Goal: Communication & Community: Share content

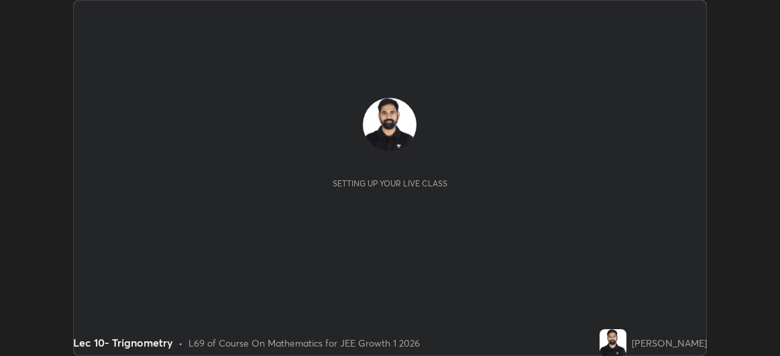
scroll to position [356, 780]
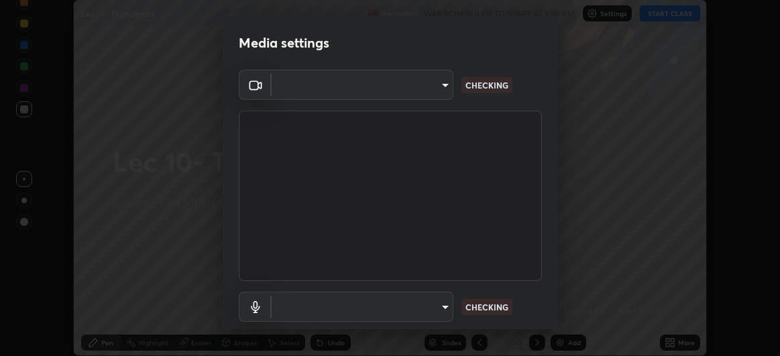
type input "df463704efc8c3d6d82446285d3d8ad2bc58552bb9147a11c789301828a3090f"
type input "communications"
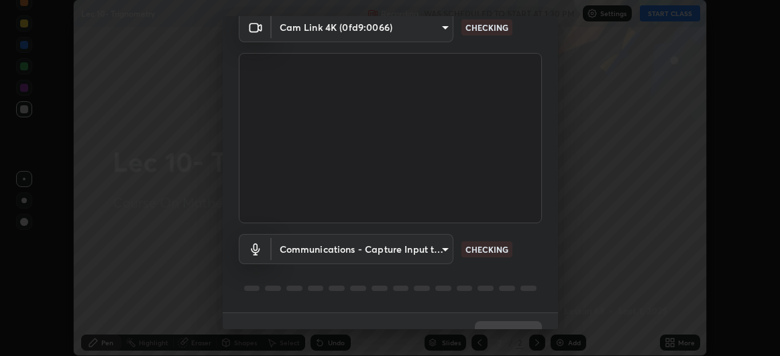
scroll to position [82, 0]
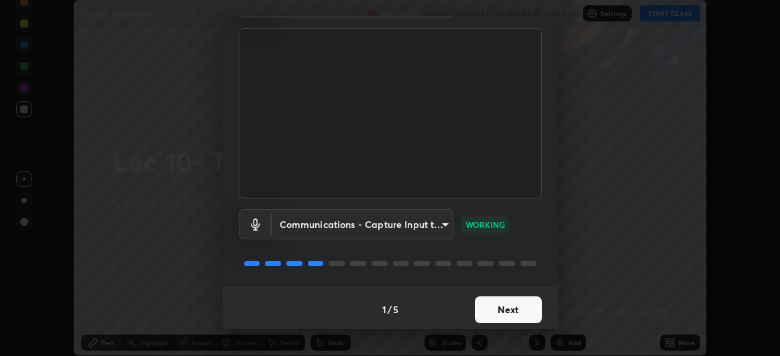
click at [499, 307] on button "Next" at bounding box center [508, 309] width 67 height 27
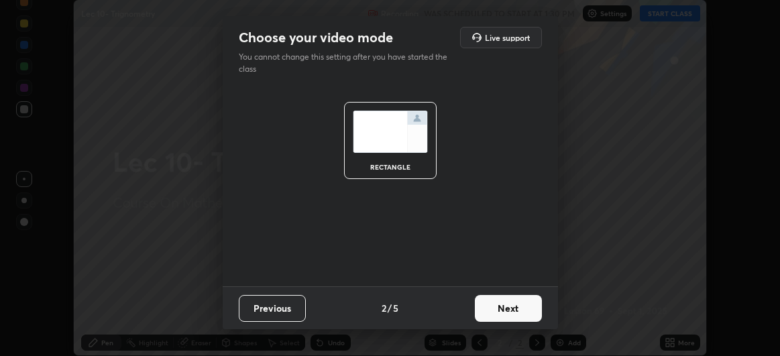
click at [500, 304] on button "Next" at bounding box center [508, 308] width 67 height 27
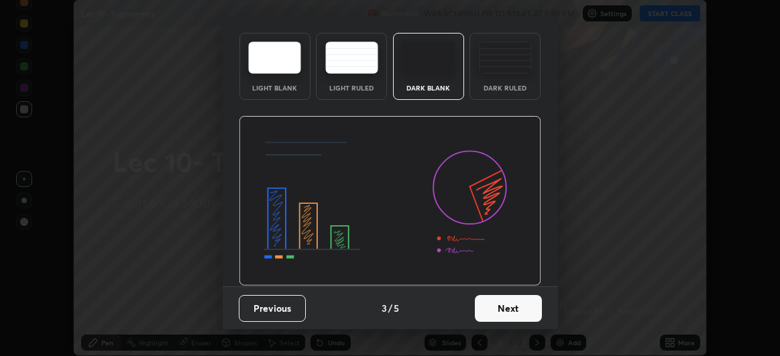
click at [505, 286] on img at bounding box center [390, 201] width 302 height 170
click at [506, 286] on img at bounding box center [390, 201] width 302 height 170
click at [508, 286] on img at bounding box center [390, 201] width 302 height 170
click at [507, 286] on img at bounding box center [390, 201] width 302 height 170
click at [506, 286] on img at bounding box center [390, 201] width 302 height 170
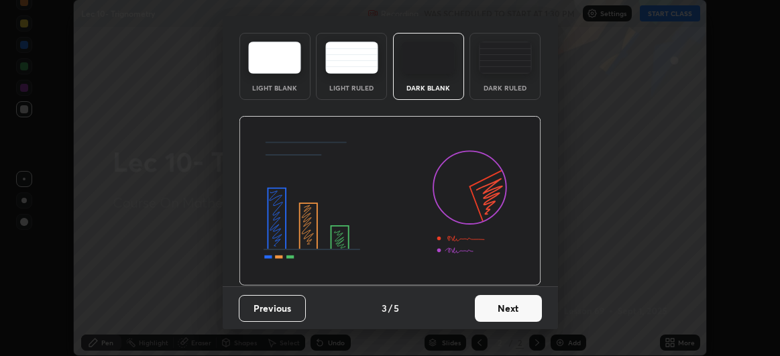
click at [506, 286] on img at bounding box center [390, 201] width 302 height 170
click at [504, 286] on img at bounding box center [390, 201] width 302 height 170
click at [503, 286] on img at bounding box center [390, 201] width 302 height 170
click at [506, 286] on img at bounding box center [390, 201] width 302 height 170
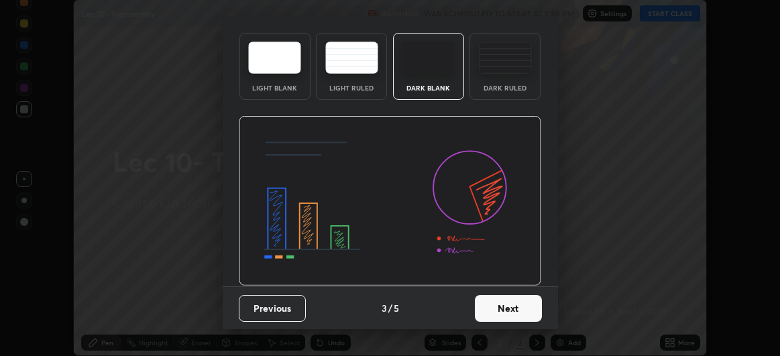
click at [506, 286] on img at bounding box center [390, 201] width 302 height 170
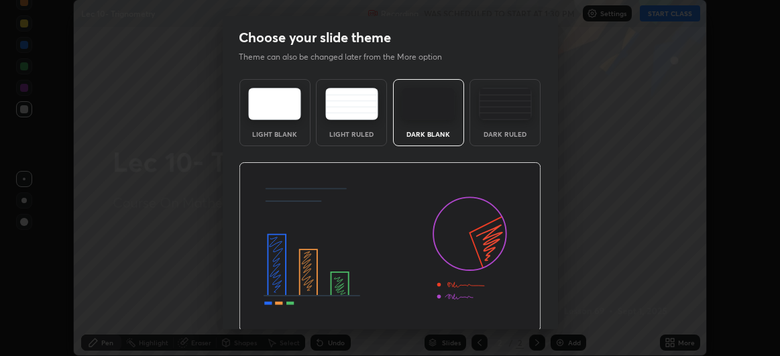
click at [506, 313] on img at bounding box center [390, 247] width 302 height 170
click at [506, 312] on img at bounding box center [390, 247] width 302 height 170
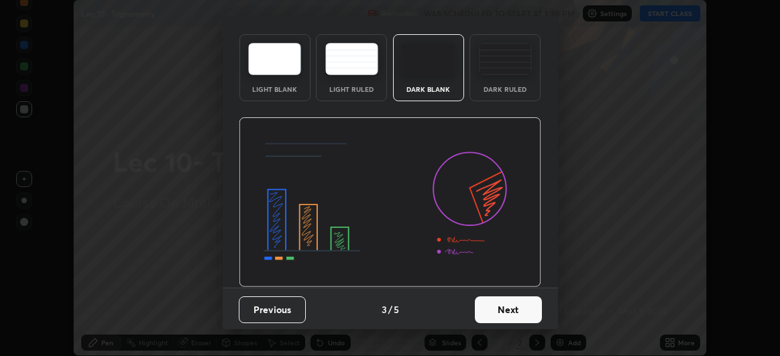
click at [510, 304] on button "Next" at bounding box center [508, 309] width 67 height 27
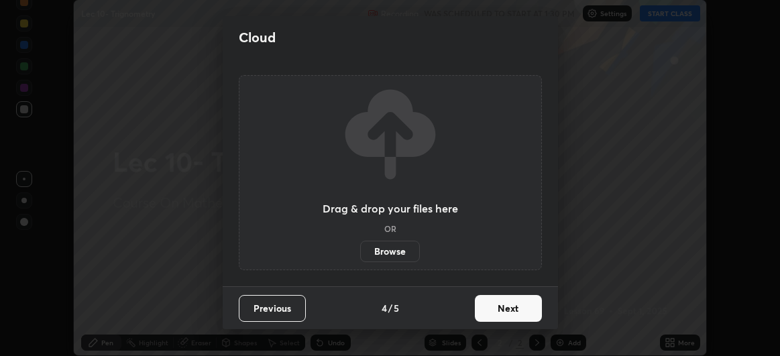
scroll to position [0, 0]
click at [510, 310] on button "Next" at bounding box center [508, 308] width 67 height 27
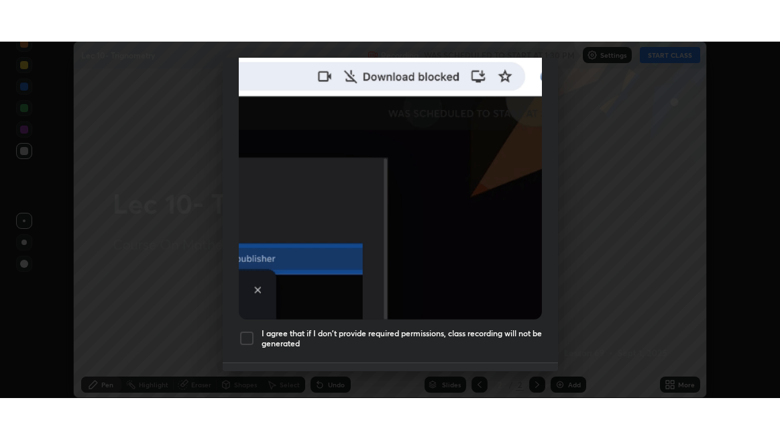
scroll to position [357, 0]
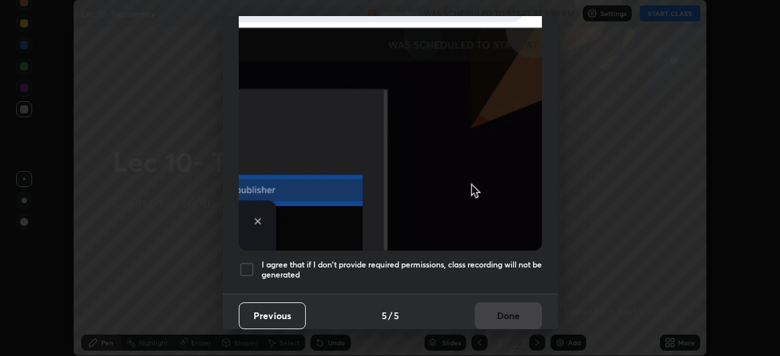
click at [508, 260] on h5 "I agree that if I don't provide required permissions, class recording will not …" at bounding box center [402, 270] width 280 height 21
click at [504, 304] on button "Done" at bounding box center [508, 315] width 67 height 27
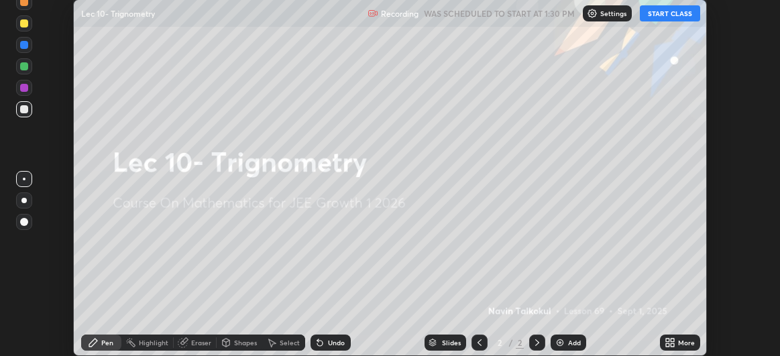
click at [661, 17] on button "START CLASS" at bounding box center [670, 13] width 60 height 16
click at [689, 341] on div "More" at bounding box center [686, 342] width 17 height 7
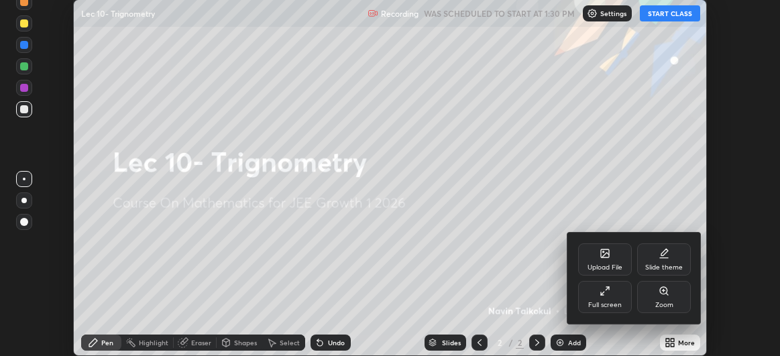
click at [611, 297] on div "Full screen" at bounding box center [605, 297] width 54 height 32
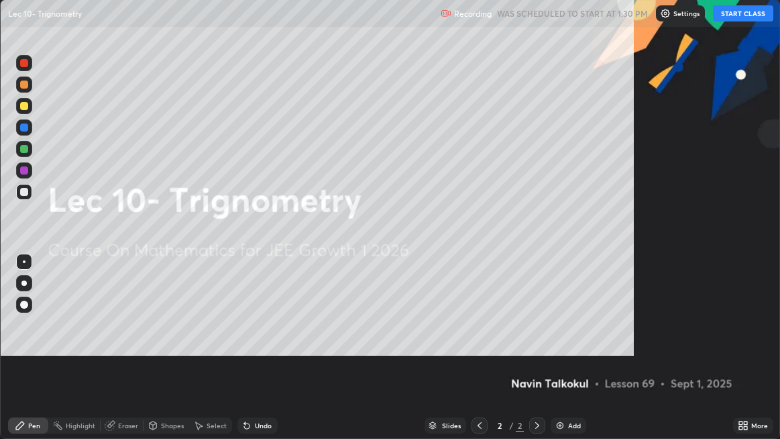
scroll to position [439, 780]
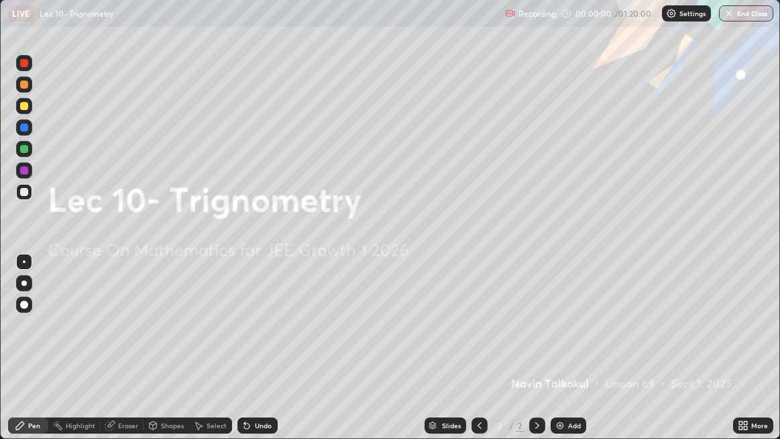
click at [555, 355] on img at bounding box center [560, 425] width 11 height 11
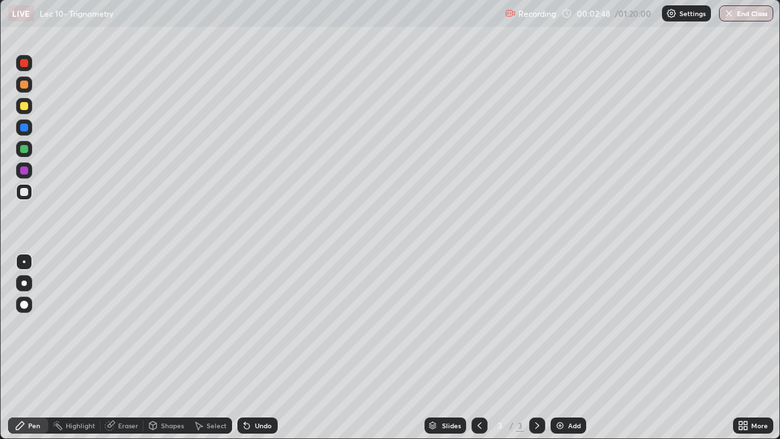
click at [255, 355] on div "Undo" at bounding box center [263, 425] width 17 height 7
click at [255, 355] on div "Undo" at bounding box center [255, 425] width 46 height 27
click at [257, 355] on div "Undo" at bounding box center [263, 425] width 17 height 7
click at [258, 355] on div "Undo" at bounding box center [263, 425] width 17 height 7
click at [263, 355] on div "Undo" at bounding box center [263, 425] width 17 height 7
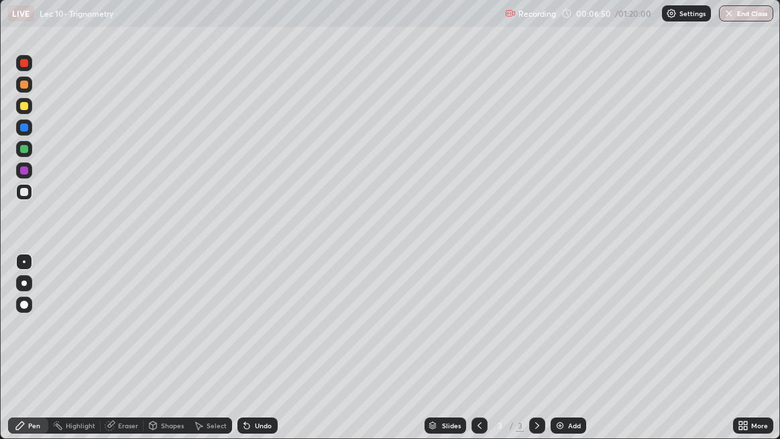
click at [266, 355] on div "Undo" at bounding box center [263, 425] width 17 height 7
click at [264, 355] on div "Undo" at bounding box center [263, 425] width 17 height 7
click at [252, 355] on div "Undo" at bounding box center [257, 425] width 40 height 16
click at [268, 355] on div "Undo" at bounding box center [257, 425] width 40 height 16
click at [268, 355] on div "Undo" at bounding box center [263, 425] width 17 height 7
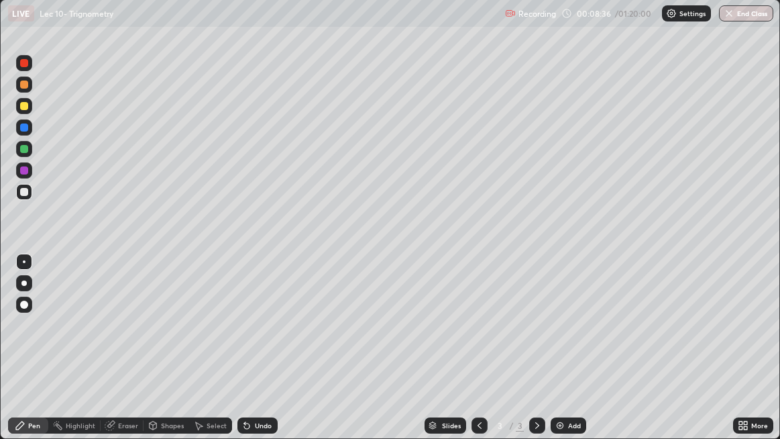
click at [268, 355] on div "Undo" at bounding box center [263, 425] width 17 height 7
click at [270, 355] on div "Undo" at bounding box center [263, 425] width 17 height 7
click at [271, 355] on div "Undo" at bounding box center [257, 425] width 40 height 16
click at [270, 355] on div "Undo" at bounding box center [257, 425] width 40 height 16
click at [270, 355] on div "Undo" at bounding box center [263, 425] width 17 height 7
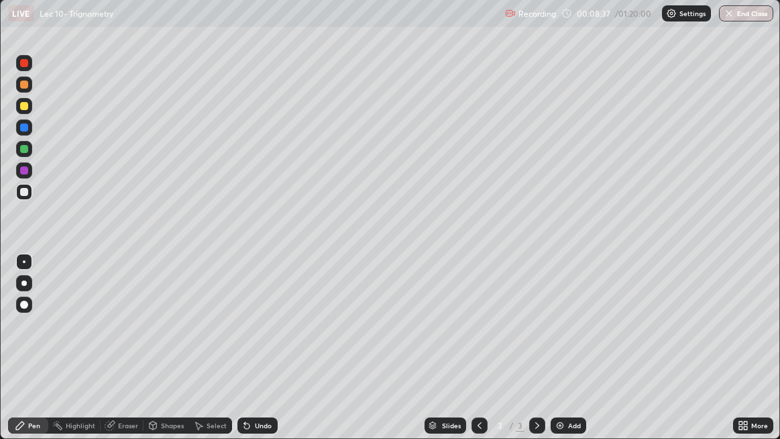
click at [270, 355] on div "Undo" at bounding box center [263, 425] width 17 height 7
click at [268, 355] on div "Undo" at bounding box center [263, 425] width 17 height 7
click at [129, 355] on div "Eraser" at bounding box center [128, 425] width 20 height 7
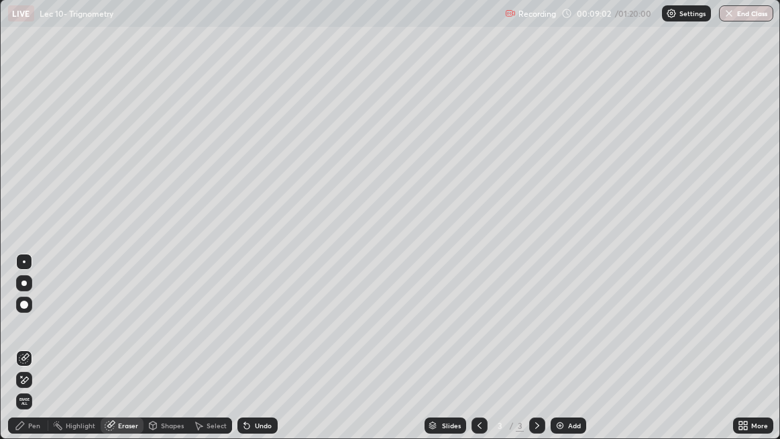
click at [37, 355] on div "Pen" at bounding box center [34, 425] width 12 height 7
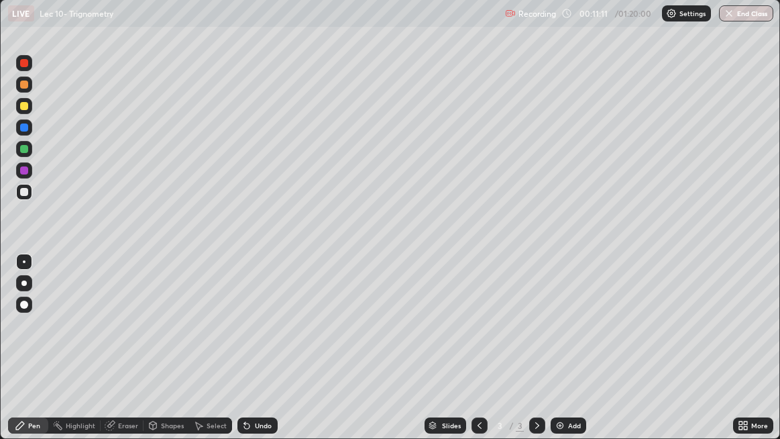
click at [222, 355] on div "Select" at bounding box center [217, 425] width 20 height 7
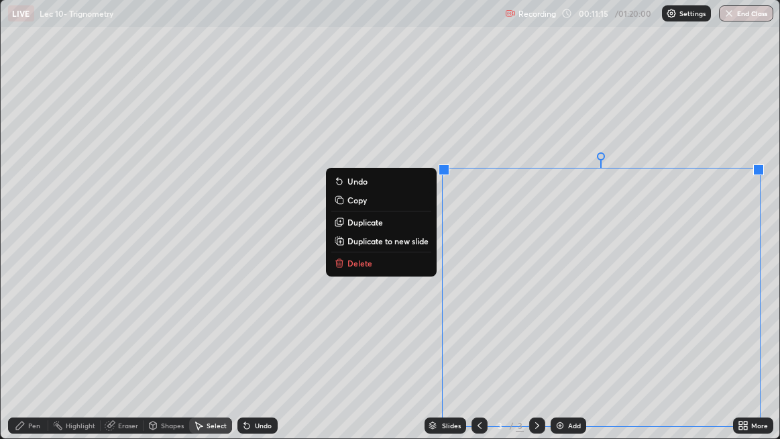
click at [412, 263] on button "Delete" at bounding box center [381, 263] width 100 height 16
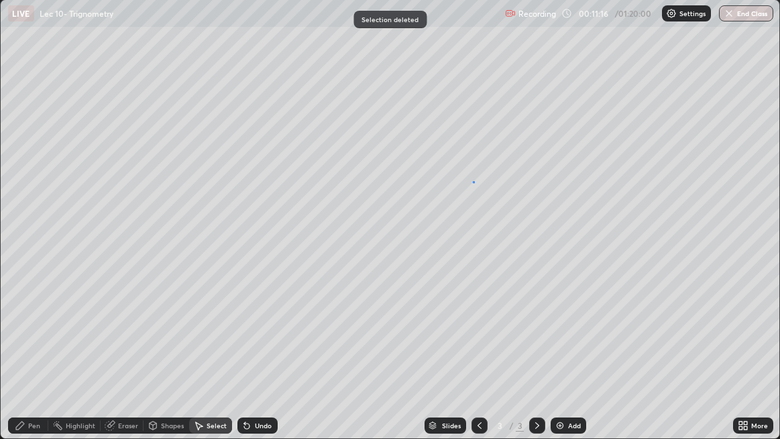
click at [473, 187] on div "0 ° Undo Copy Duplicate Duplicate to new slide Delete" at bounding box center [390, 219] width 779 height 438
click at [479, 183] on div "0 ° Undo Copy Duplicate Duplicate to new slide Delete" at bounding box center [390, 219] width 779 height 438
click at [34, 355] on div "Pen" at bounding box center [34, 425] width 12 height 7
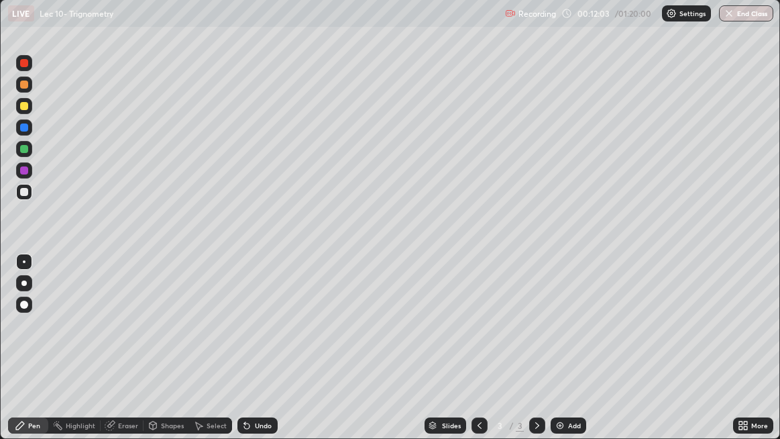
click at [262, 355] on div "Undo" at bounding box center [263, 425] width 17 height 7
click at [260, 355] on div "Undo" at bounding box center [257, 425] width 40 height 16
click at [260, 355] on div "Undo" at bounding box center [263, 425] width 17 height 7
click at [259, 355] on div "Undo" at bounding box center [263, 425] width 17 height 7
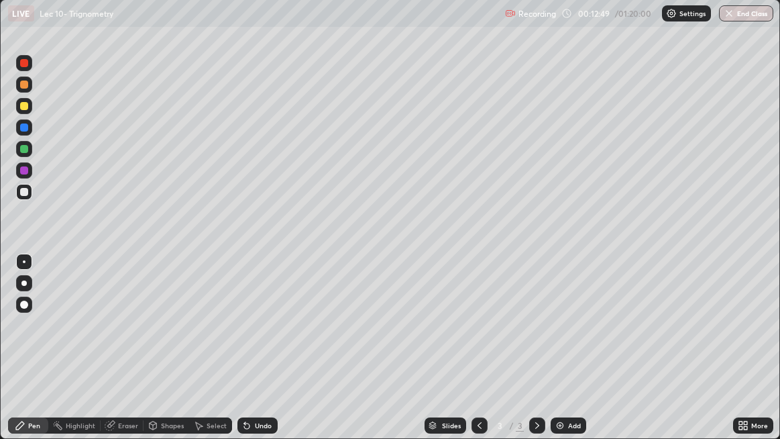
click at [259, 355] on div "Undo" at bounding box center [257, 425] width 40 height 16
click at [261, 355] on div "Undo" at bounding box center [263, 425] width 17 height 7
click at [261, 355] on div "Undo" at bounding box center [257, 425] width 40 height 16
click at [262, 355] on div "Undo" at bounding box center [263, 425] width 17 height 7
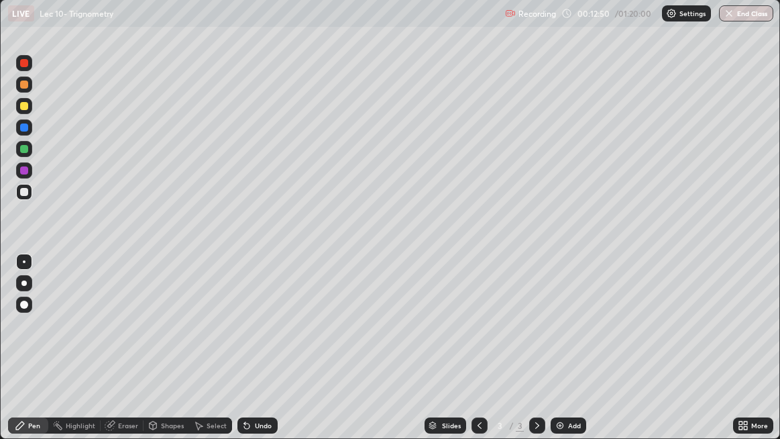
click at [262, 355] on div "Undo" at bounding box center [263, 425] width 17 height 7
click at [263, 355] on div "Undo" at bounding box center [263, 425] width 17 height 7
click at [262, 355] on div "Undo" at bounding box center [263, 425] width 17 height 7
click at [263, 355] on div "Undo" at bounding box center [263, 425] width 17 height 7
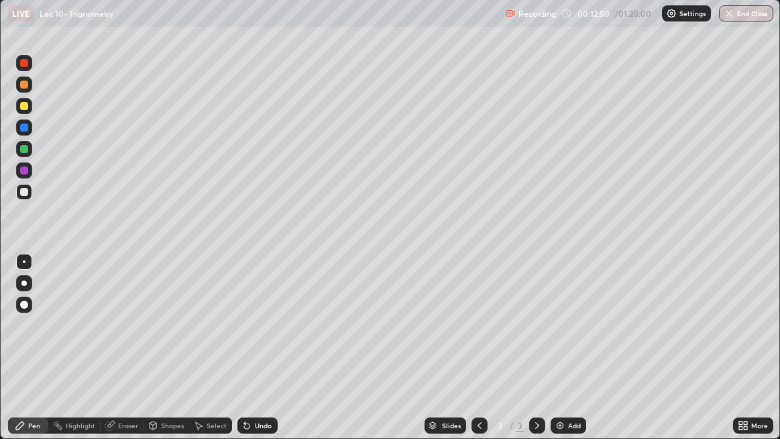
click at [263, 355] on div "Undo" at bounding box center [263, 425] width 17 height 7
click at [262, 355] on div "Undo" at bounding box center [263, 425] width 17 height 7
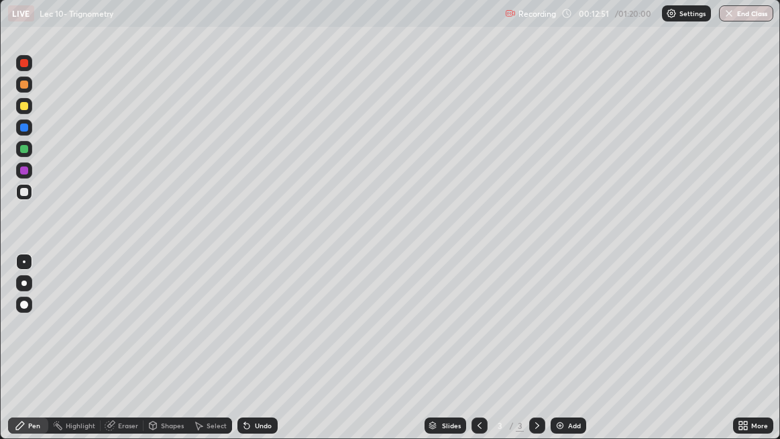
click at [262, 355] on div "Undo" at bounding box center [263, 425] width 17 height 7
click at [264, 355] on div "Undo" at bounding box center [257, 425] width 40 height 16
click at [262, 355] on div "Undo" at bounding box center [263, 425] width 17 height 7
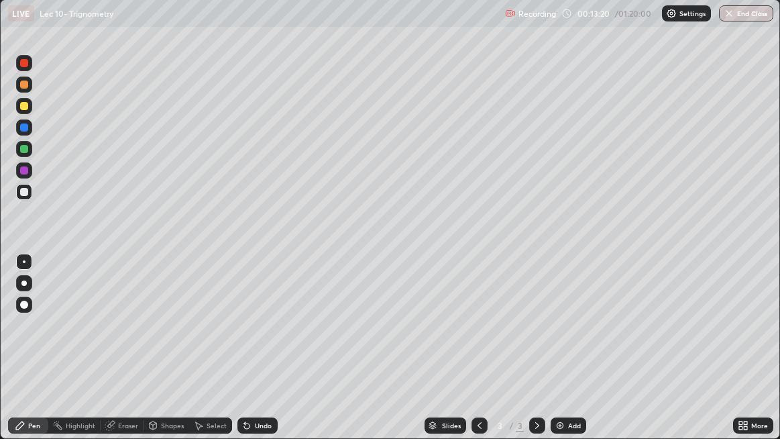
click at [262, 355] on div "Undo" at bounding box center [257, 425] width 40 height 16
click at [264, 355] on div "Undo" at bounding box center [263, 425] width 17 height 7
click at [213, 355] on div "Select" at bounding box center [217, 425] width 20 height 7
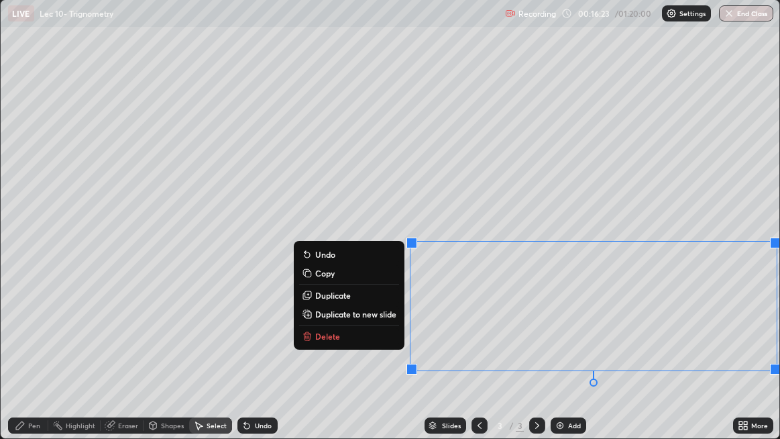
click at [360, 335] on button "Delete" at bounding box center [349, 336] width 100 height 16
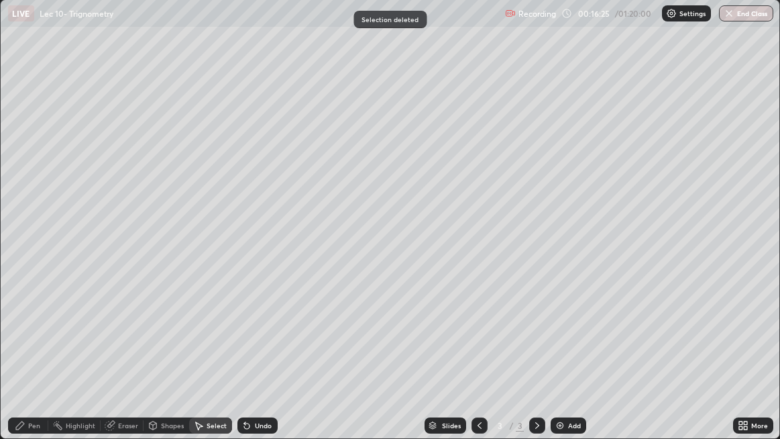
click at [39, 355] on div "Pen" at bounding box center [34, 425] width 12 height 7
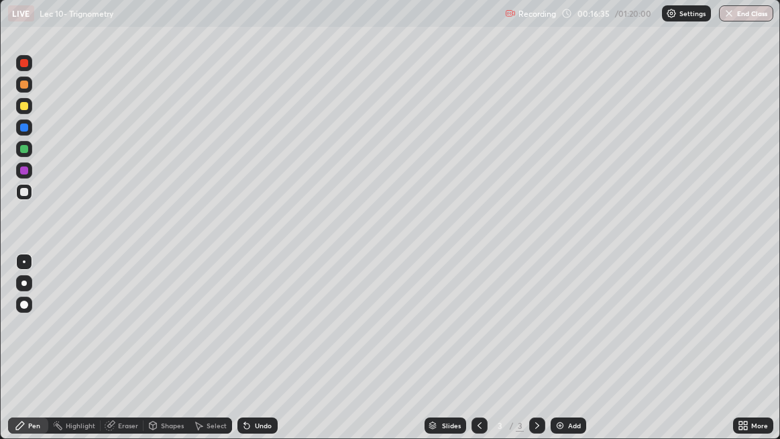
click at [268, 355] on div "Undo" at bounding box center [263, 425] width 17 height 7
click at [268, 355] on div "Undo" at bounding box center [257, 425] width 40 height 16
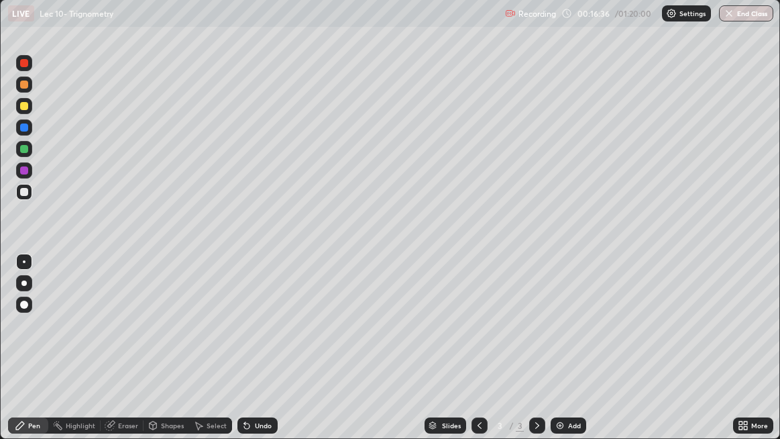
click at [267, 355] on div "Undo" at bounding box center [257, 425] width 40 height 16
click at [266, 355] on div "Undo" at bounding box center [255, 425] width 46 height 27
click at [265, 355] on div "Undo" at bounding box center [255, 425] width 46 height 27
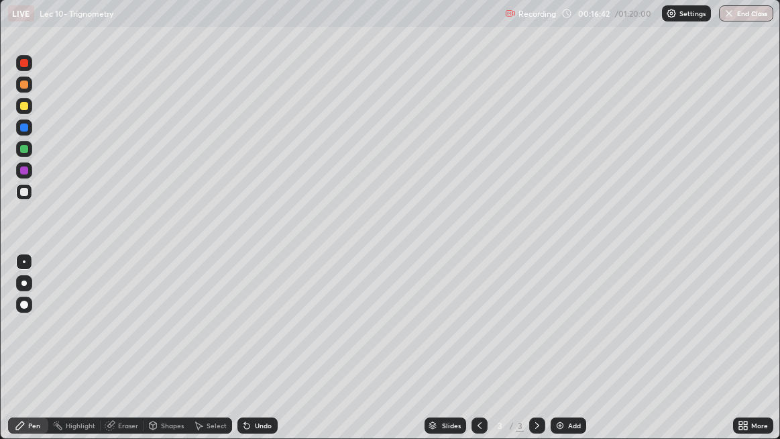
click at [207, 355] on div "Select" at bounding box center [217, 425] width 20 height 7
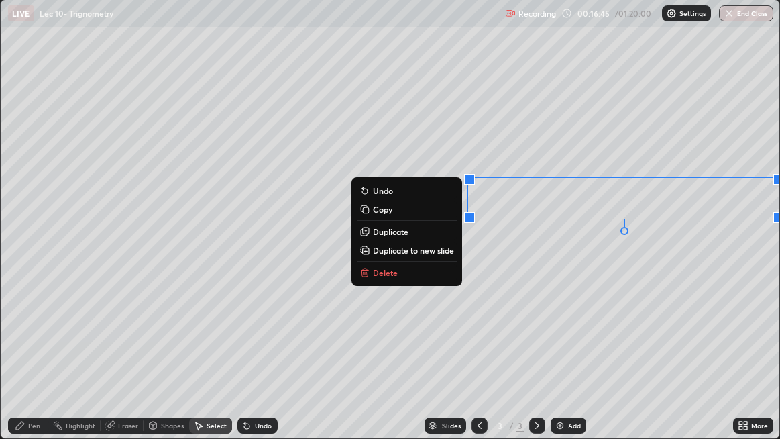
click at [419, 278] on button "Delete" at bounding box center [407, 272] width 100 height 16
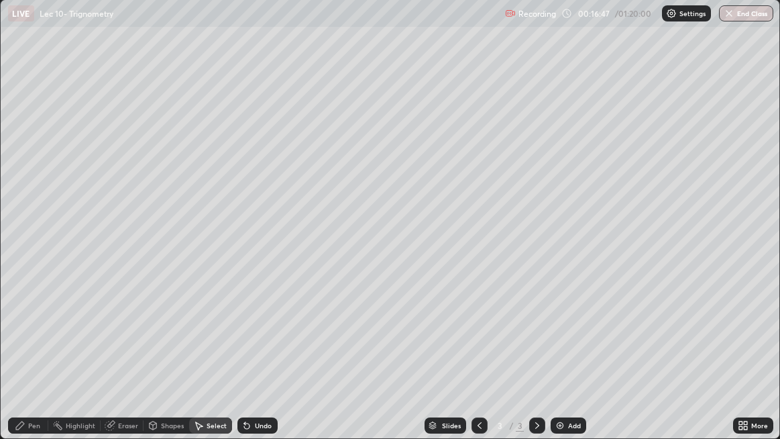
click at [32, 355] on div "Pen" at bounding box center [34, 425] width 12 height 7
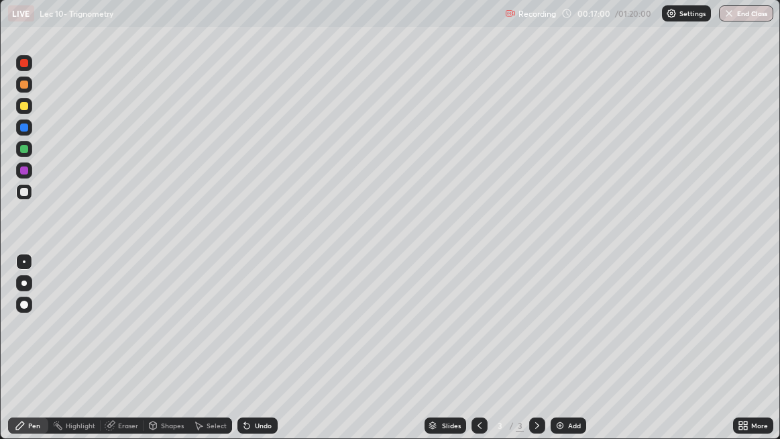
click at [255, 355] on div "Undo" at bounding box center [263, 425] width 17 height 7
click at [257, 355] on div "Undo" at bounding box center [263, 425] width 17 height 7
click at [259, 355] on div "Undo" at bounding box center [263, 425] width 17 height 7
click at [258, 355] on div "Undo" at bounding box center [263, 425] width 17 height 7
click at [257, 355] on div "Undo" at bounding box center [263, 425] width 17 height 7
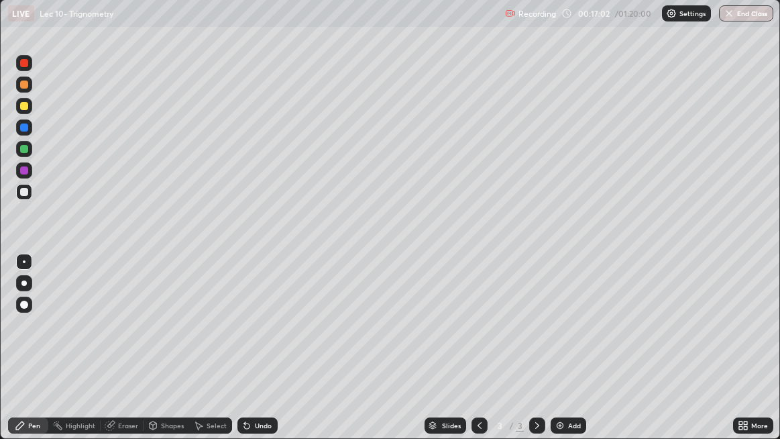
click at [257, 355] on div "Undo" at bounding box center [263, 425] width 17 height 7
click at [253, 355] on div "Undo" at bounding box center [257, 425] width 40 height 16
click at [252, 355] on div "Undo" at bounding box center [257, 425] width 40 height 16
click at [250, 355] on icon at bounding box center [246, 425] width 11 height 11
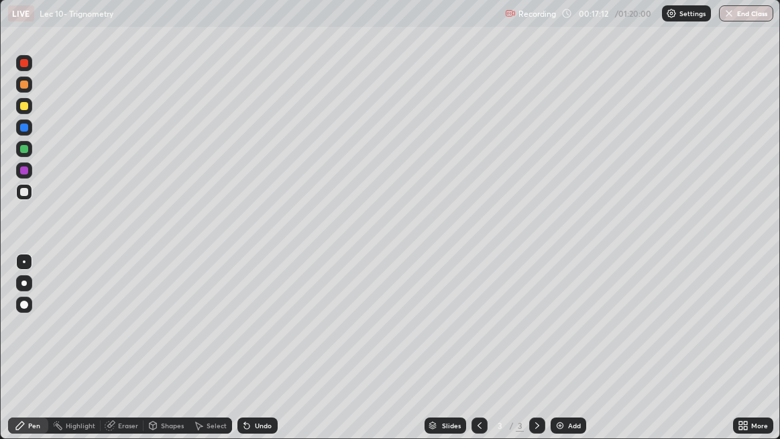
click at [261, 355] on div "Undo" at bounding box center [263, 425] width 17 height 7
click at [263, 355] on div "Undo" at bounding box center [257, 425] width 40 height 16
click at [265, 355] on div "Undo" at bounding box center [257, 425] width 40 height 16
click at [267, 355] on div "Undo" at bounding box center [257, 425] width 40 height 16
click at [266, 355] on div "Undo" at bounding box center [257, 425] width 40 height 16
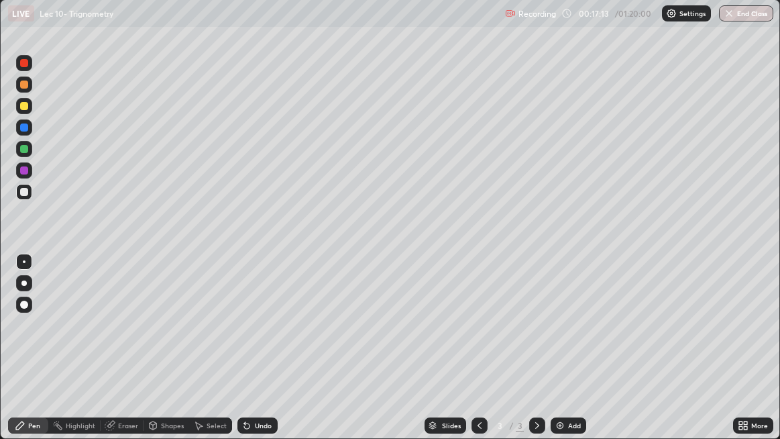
click at [223, 355] on div "Select" at bounding box center [210, 425] width 43 height 27
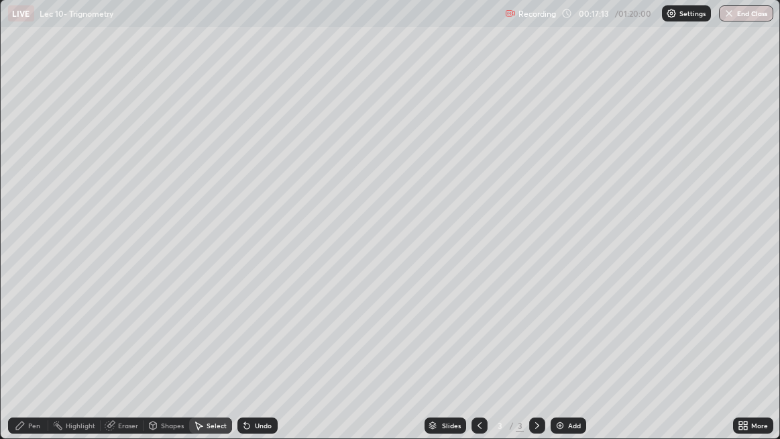
click at [267, 355] on div "Undo" at bounding box center [257, 425] width 40 height 16
click at [219, 355] on div "Select" at bounding box center [217, 425] width 20 height 7
click at [267, 355] on div "Undo" at bounding box center [263, 425] width 17 height 7
click at [268, 355] on div "Undo" at bounding box center [263, 425] width 17 height 7
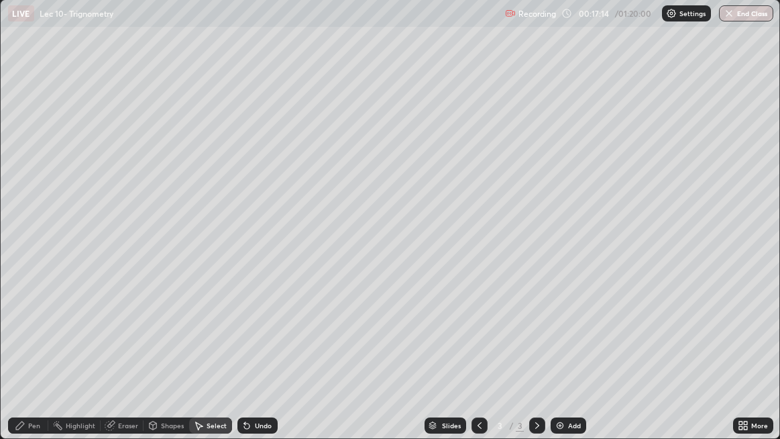
click at [267, 355] on div "Undo" at bounding box center [257, 425] width 40 height 16
click at [268, 355] on div "Undo" at bounding box center [263, 425] width 17 height 7
click at [268, 355] on div "Undo" at bounding box center [257, 425] width 40 height 16
click at [266, 355] on div "Undo" at bounding box center [263, 425] width 17 height 7
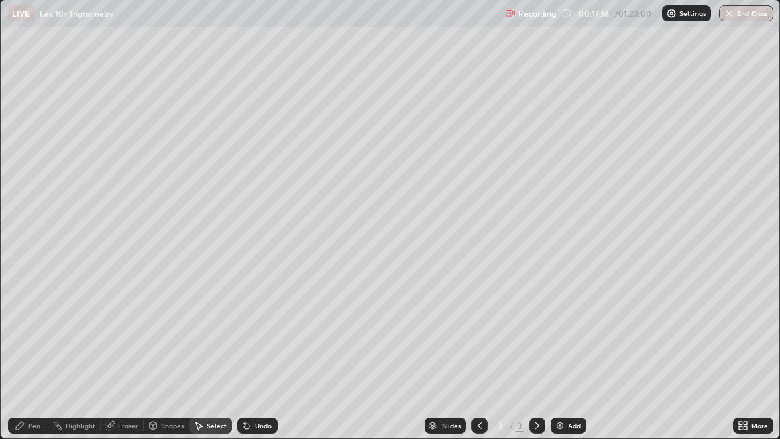
click at [266, 355] on div "Undo" at bounding box center [263, 425] width 17 height 7
click at [267, 355] on div "Undo" at bounding box center [263, 425] width 17 height 7
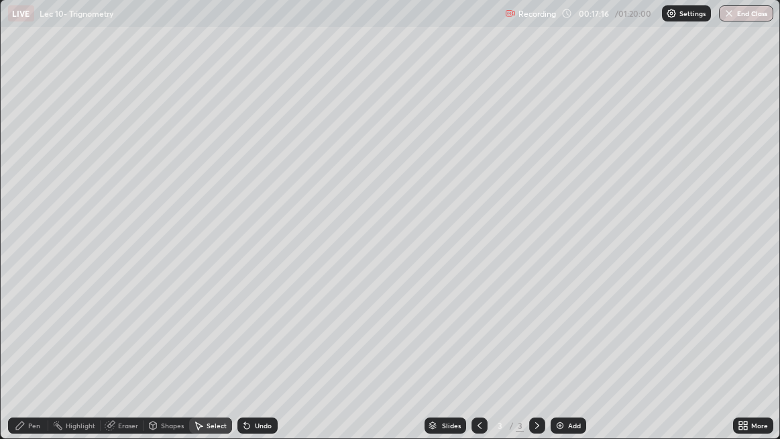
click at [266, 355] on div "Undo" at bounding box center [263, 425] width 17 height 7
click at [267, 355] on div "Undo" at bounding box center [263, 425] width 17 height 7
click at [268, 355] on div "Undo" at bounding box center [263, 425] width 17 height 7
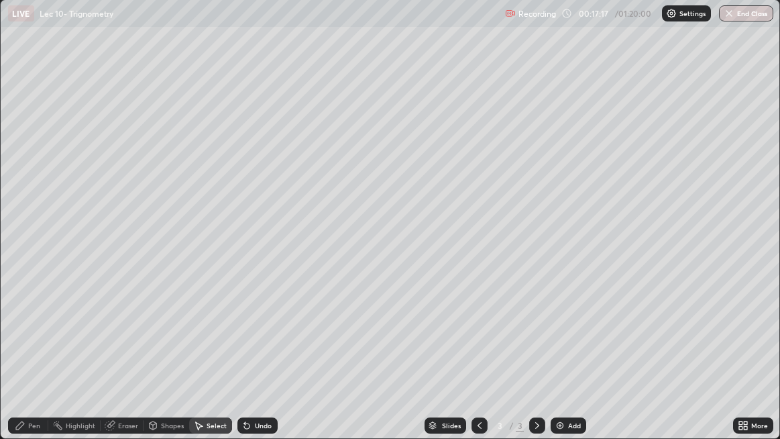
click at [268, 355] on div "Undo" at bounding box center [263, 425] width 17 height 7
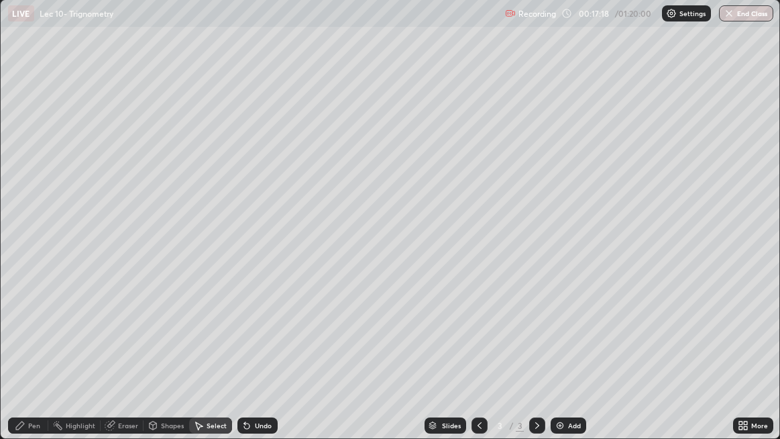
click at [268, 355] on div "Undo" at bounding box center [263, 425] width 17 height 7
click at [269, 355] on div "Undo" at bounding box center [263, 425] width 17 height 7
click at [268, 355] on div "Undo" at bounding box center [263, 425] width 17 height 7
click at [270, 355] on div "Undo" at bounding box center [263, 425] width 17 height 7
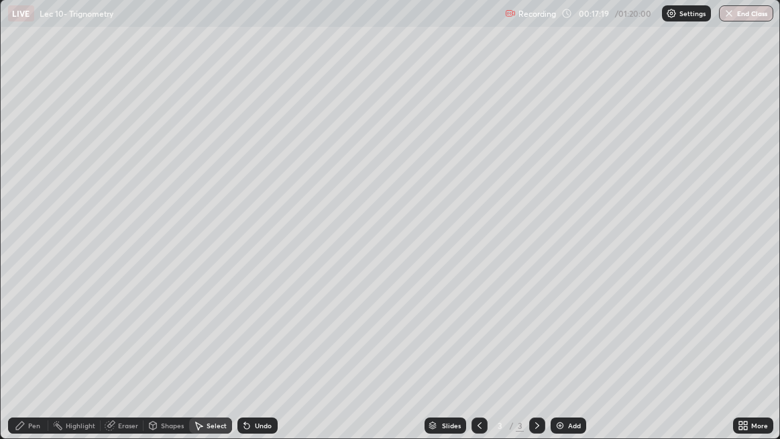
click at [269, 355] on div "Undo" at bounding box center [263, 425] width 17 height 7
click at [270, 355] on div "Undo" at bounding box center [257, 425] width 40 height 16
click at [270, 355] on div "Undo" at bounding box center [263, 425] width 17 height 7
click at [271, 355] on div "Undo" at bounding box center [257, 425] width 40 height 16
click at [272, 355] on div "Undo" at bounding box center [257, 425] width 40 height 16
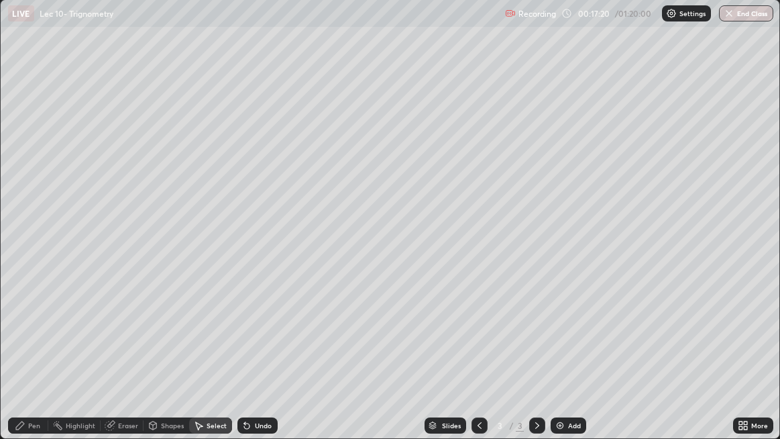
click at [272, 355] on div "Undo" at bounding box center [257, 425] width 40 height 16
click at [273, 355] on div "Undo" at bounding box center [257, 425] width 40 height 16
click at [274, 355] on div "Undo" at bounding box center [257, 425] width 40 height 16
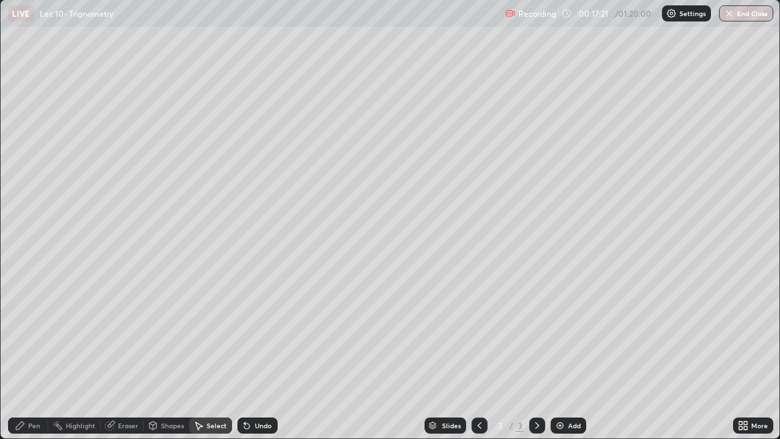
click at [274, 355] on div "Undo" at bounding box center [257, 425] width 40 height 16
click at [275, 355] on div "Undo" at bounding box center [257, 425] width 40 height 16
click at [232, 355] on div "Undo" at bounding box center [255, 425] width 46 height 27
click at [275, 355] on div "Undo" at bounding box center [257, 425] width 40 height 16
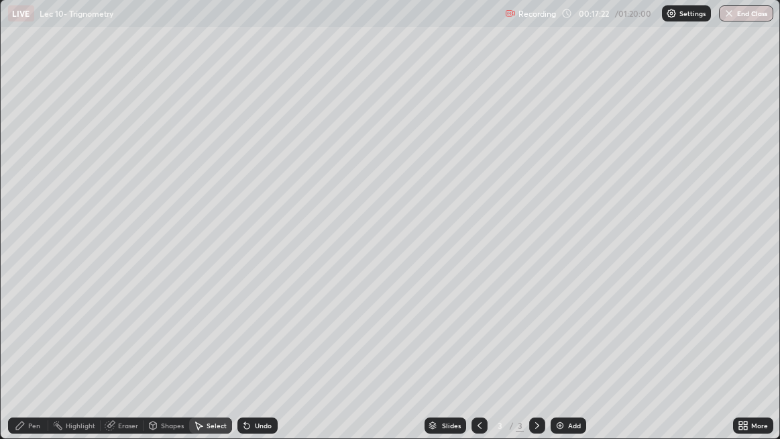
click at [232, 355] on div "Undo" at bounding box center [255, 425] width 46 height 27
click at [221, 355] on div "Select" at bounding box center [217, 425] width 20 height 7
click at [270, 355] on div "Undo" at bounding box center [263, 425] width 17 height 7
click at [215, 355] on div "Select" at bounding box center [210, 425] width 43 height 16
click at [212, 355] on div "Select" at bounding box center [210, 425] width 43 height 16
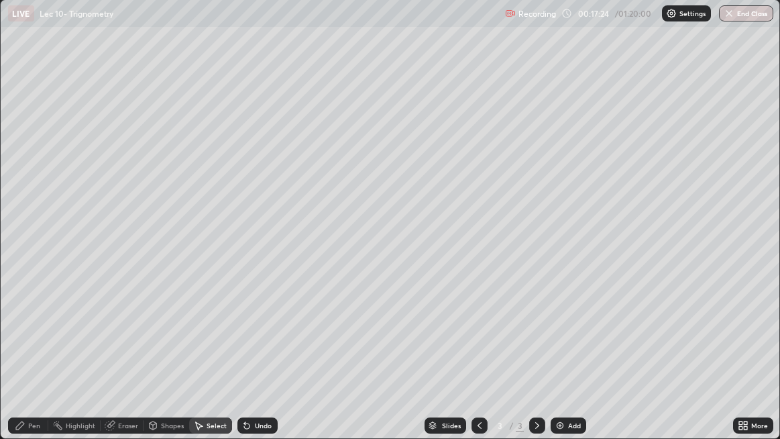
click at [261, 355] on div "Undo" at bounding box center [263, 425] width 17 height 7
click at [260, 355] on div "Undo" at bounding box center [263, 425] width 17 height 7
click at [261, 355] on div "Undo" at bounding box center [263, 425] width 17 height 7
click at [259, 355] on div "Undo" at bounding box center [257, 425] width 40 height 16
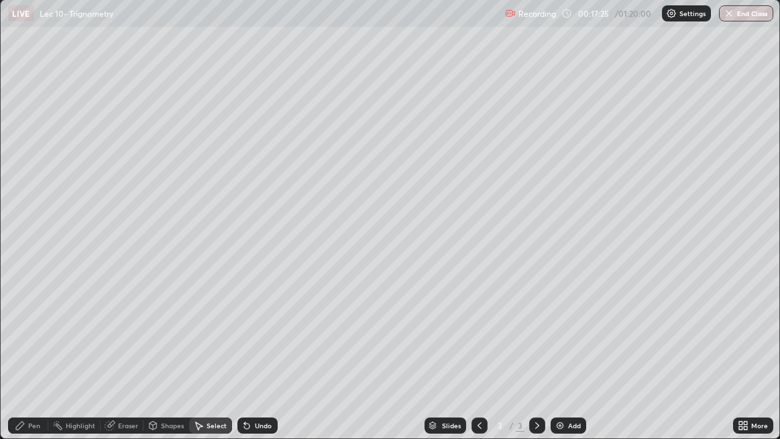
click at [260, 355] on div "Undo" at bounding box center [263, 425] width 17 height 7
click at [261, 355] on div "Undo" at bounding box center [263, 425] width 17 height 7
click at [262, 355] on div "Undo" at bounding box center [263, 425] width 17 height 7
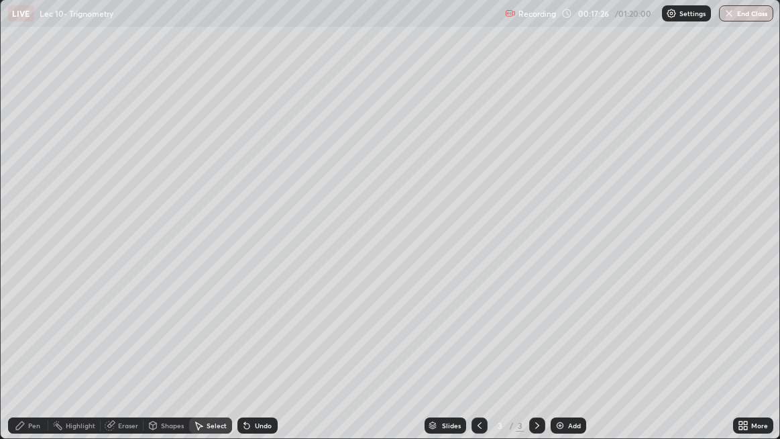
click at [262, 355] on div "Undo" at bounding box center [263, 425] width 17 height 7
click at [263, 355] on div "Undo" at bounding box center [263, 425] width 17 height 7
click at [262, 355] on div "Undo" at bounding box center [263, 425] width 17 height 7
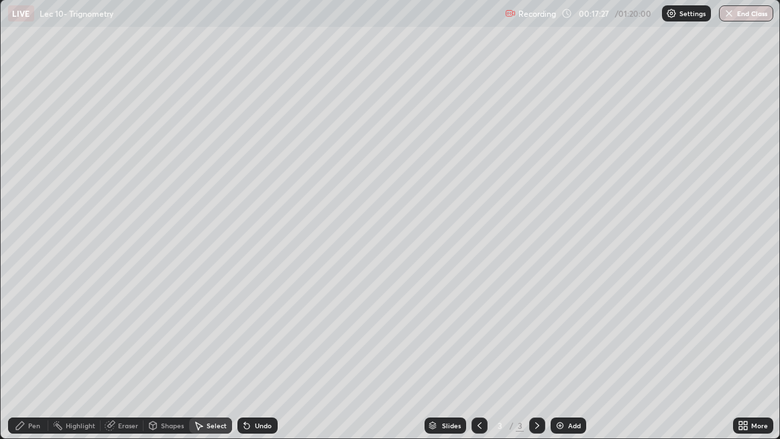
click at [263, 355] on div "Undo" at bounding box center [263, 425] width 17 height 7
click at [264, 355] on div "Undo" at bounding box center [263, 425] width 17 height 7
click at [265, 355] on div "Undo" at bounding box center [263, 425] width 17 height 7
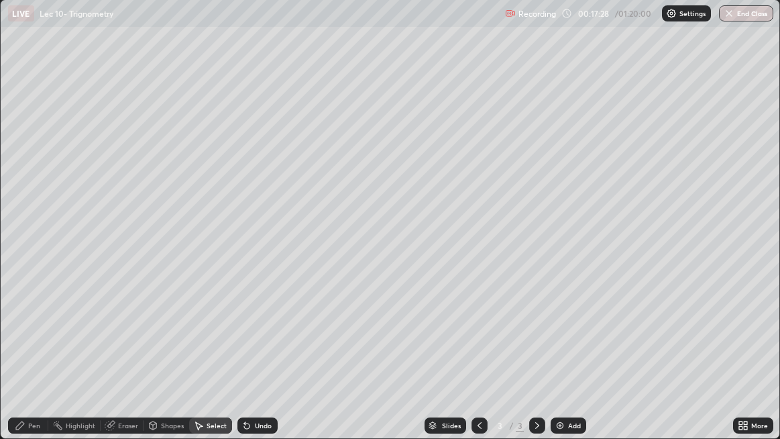
click at [265, 355] on div "Undo" at bounding box center [263, 425] width 17 height 7
click at [266, 355] on div "Undo" at bounding box center [263, 425] width 17 height 7
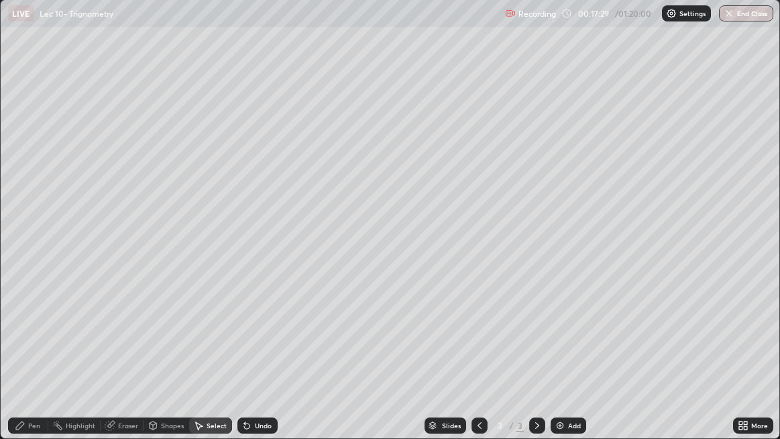
click at [266, 355] on div "Undo" at bounding box center [263, 425] width 17 height 7
click at [265, 355] on div "Undo" at bounding box center [263, 425] width 17 height 7
click at [264, 355] on div "Undo" at bounding box center [257, 425] width 40 height 16
click at [261, 355] on div "Undo" at bounding box center [257, 425] width 40 height 16
click at [258, 355] on div "Undo" at bounding box center [263, 425] width 17 height 7
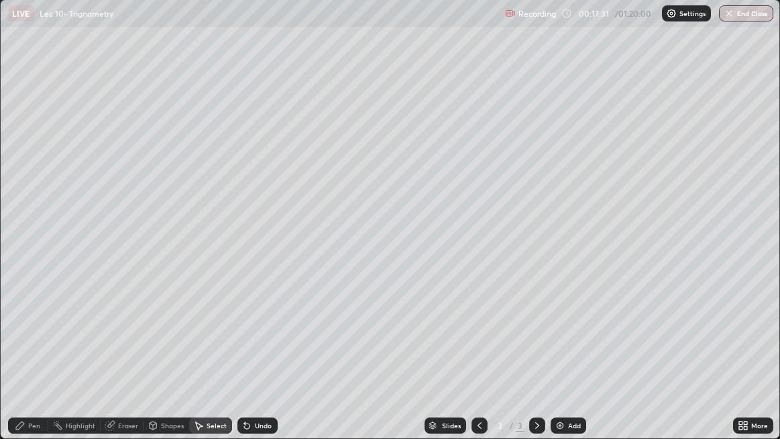
click at [259, 355] on div "Undo" at bounding box center [263, 425] width 17 height 7
click at [261, 355] on div "Undo" at bounding box center [257, 425] width 40 height 16
click at [262, 355] on div "Undo" at bounding box center [263, 425] width 17 height 7
click at [265, 355] on div "Undo" at bounding box center [257, 425] width 40 height 16
click at [264, 355] on div "Undo" at bounding box center [257, 425] width 40 height 16
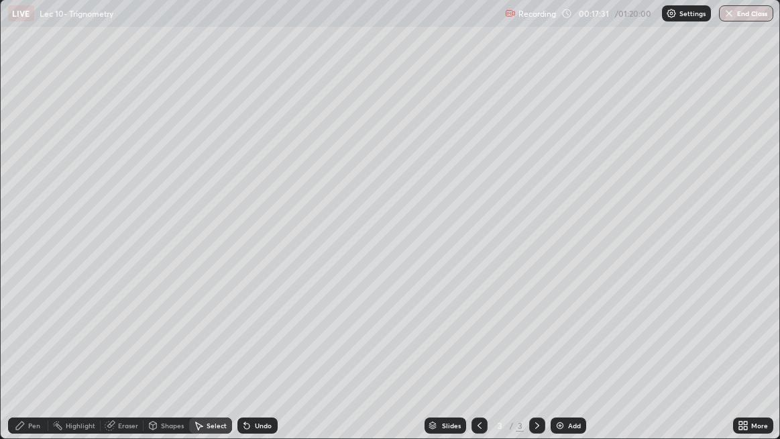
click at [266, 355] on div "Undo" at bounding box center [257, 425] width 40 height 16
click at [264, 355] on div "Undo" at bounding box center [263, 425] width 17 height 7
click at [264, 355] on div "Undo" at bounding box center [257, 425] width 40 height 16
click at [263, 355] on div "Undo" at bounding box center [263, 425] width 17 height 7
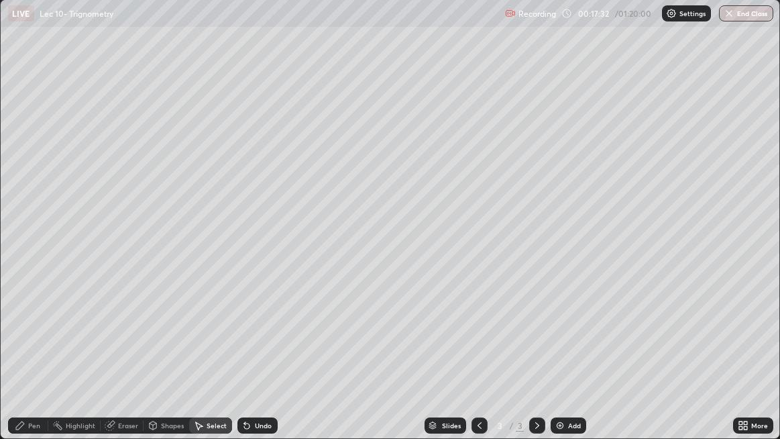
click at [261, 355] on div "Undo" at bounding box center [263, 425] width 17 height 7
click at [229, 355] on div "Select" at bounding box center [210, 425] width 43 height 27
click at [260, 355] on div "Undo" at bounding box center [263, 425] width 17 height 7
click at [261, 355] on div "Undo" at bounding box center [263, 425] width 17 height 7
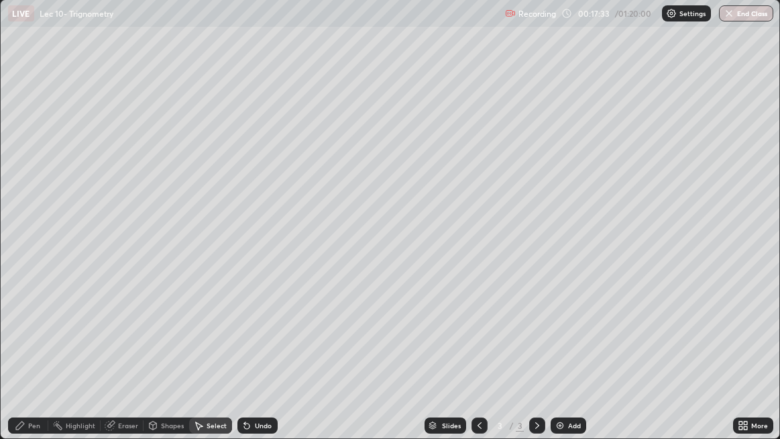
click at [232, 355] on div "Undo" at bounding box center [255, 425] width 46 height 27
click at [263, 355] on div "Undo" at bounding box center [263, 425] width 17 height 7
click at [233, 355] on div "Undo" at bounding box center [255, 425] width 46 height 27
click at [266, 355] on div "Undo" at bounding box center [263, 425] width 17 height 7
click at [267, 355] on div "Undo" at bounding box center [263, 425] width 17 height 7
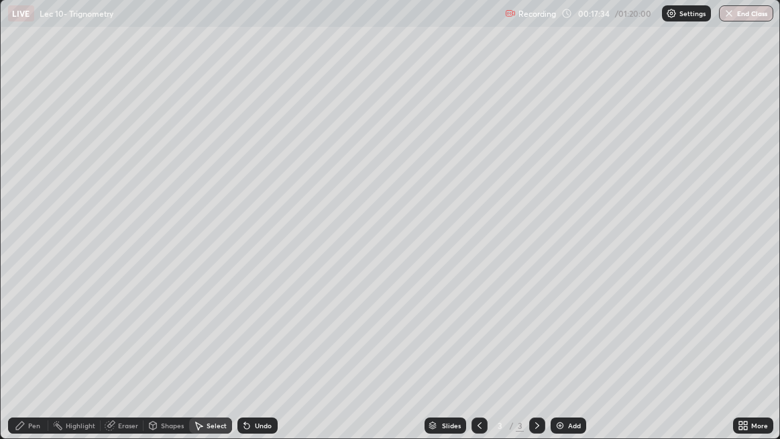
click at [266, 355] on div "Undo" at bounding box center [263, 425] width 17 height 7
click at [264, 355] on div "Undo" at bounding box center [263, 425] width 17 height 7
click at [263, 355] on div "Undo" at bounding box center [263, 425] width 17 height 7
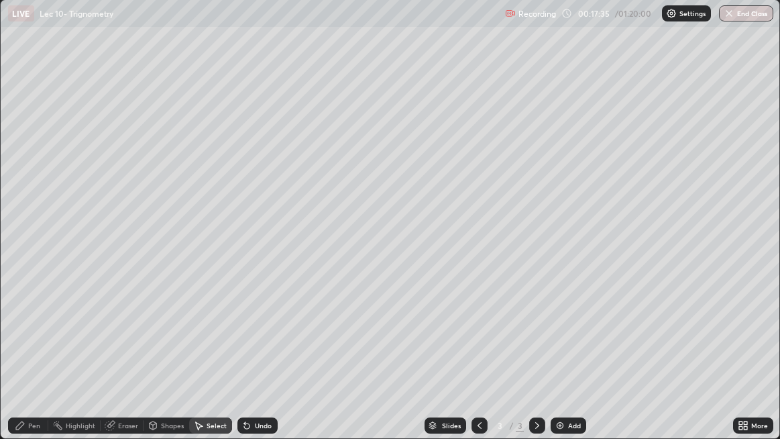
click at [262, 355] on div "Undo" at bounding box center [263, 425] width 17 height 7
click at [263, 355] on div "Undo" at bounding box center [263, 425] width 17 height 7
click at [264, 355] on div "Undo" at bounding box center [263, 425] width 17 height 7
click at [264, 355] on div "Undo" at bounding box center [257, 425] width 40 height 16
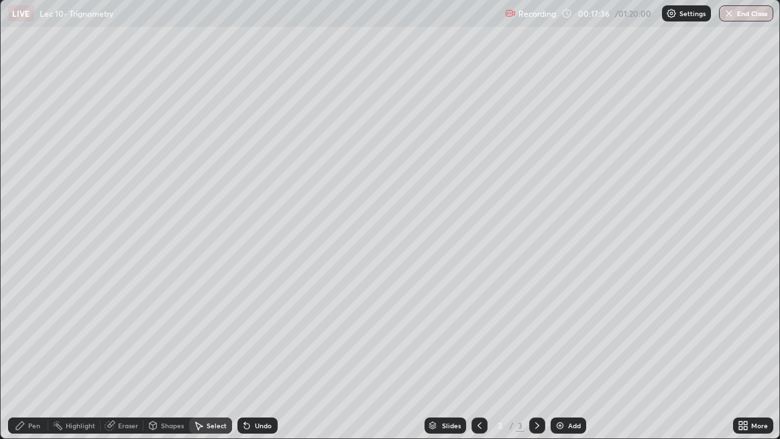
click at [265, 355] on div "Undo" at bounding box center [257, 425] width 40 height 16
click at [265, 355] on div "Undo" at bounding box center [263, 425] width 17 height 7
click at [264, 355] on div "Undo" at bounding box center [263, 425] width 17 height 7
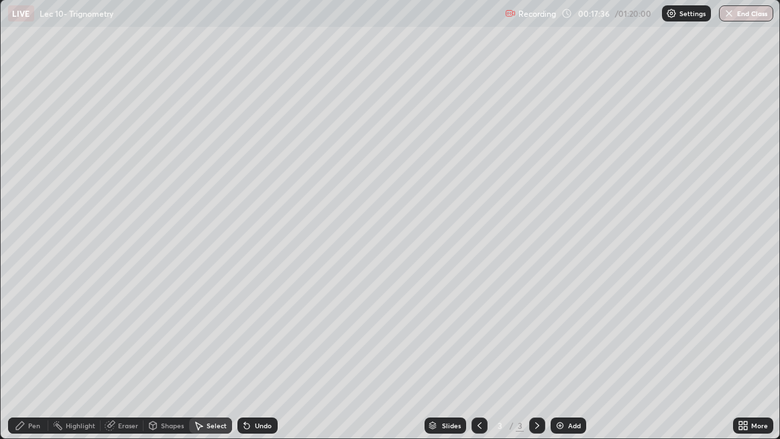
click at [264, 355] on div "Undo" at bounding box center [263, 425] width 17 height 7
click at [263, 355] on div "Undo" at bounding box center [263, 425] width 17 height 7
click at [262, 355] on div "Undo" at bounding box center [263, 425] width 17 height 7
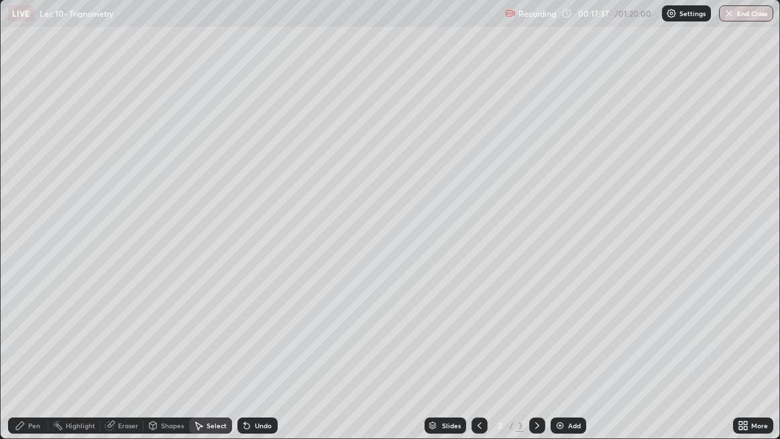
click at [261, 355] on div "Undo" at bounding box center [263, 425] width 17 height 7
click at [262, 355] on div "Undo" at bounding box center [263, 425] width 17 height 7
click at [260, 355] on div "Undo" at bounding box center [263, 425] width 17 height 7
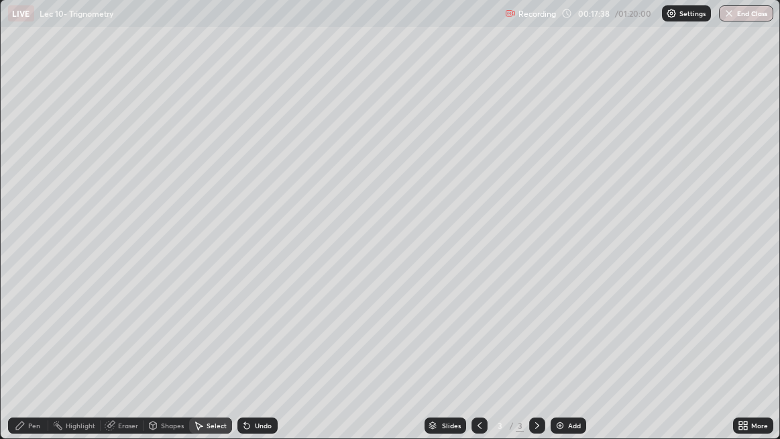
click at [260, 355] on div "Undo" at bounding box center [263, 425] width 17 height 7
click at [259, 355] on div "Undo" at bounding box center [263, 425] width 17 height 7
click at [257, 355] on div "Undo" at bounding box center [263, 425] width 17 height 7
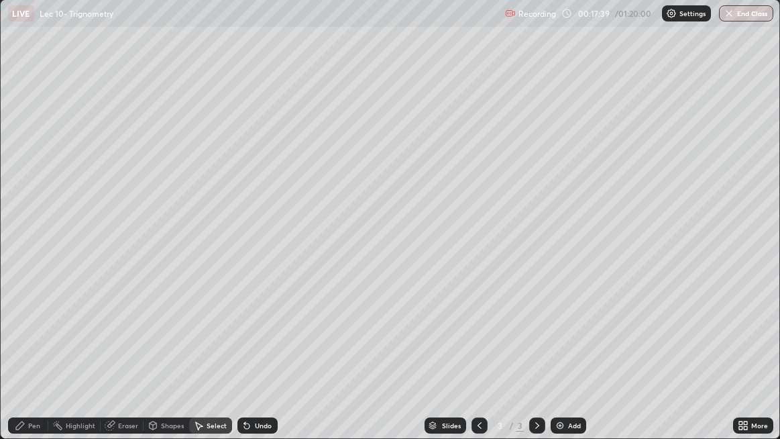
click at [257, 355] on div "Undo" at bounding box center [263, 425] width 17 height 7
click at [258, 355] on div "Undo" at bounding box center [263, 425] width 17 height 7
click at [255, 355] on div "Undo" at bounding box center [263, 425] width 17 height 7
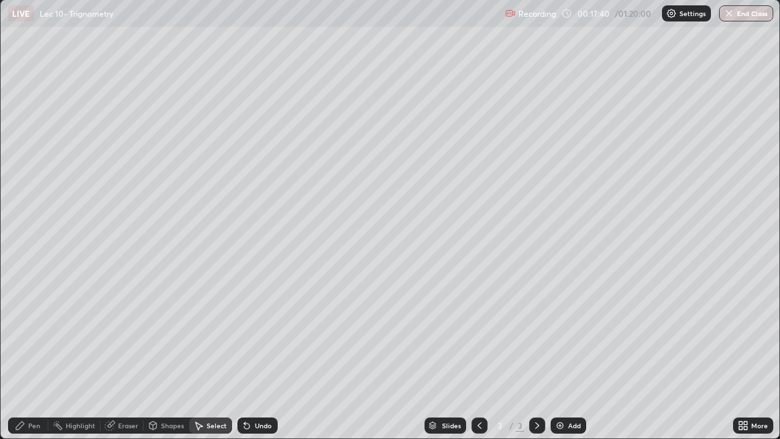
click at [255, 355] on div "Undo" at bounding box center [263, 425] width 17 height 7
click at [256, 355] on div "Undo" at bounding box center [263, 425] width 17 height 7
click at [257, 355] on div "Undo" at bounding box center [263, 425] width 17 height 7
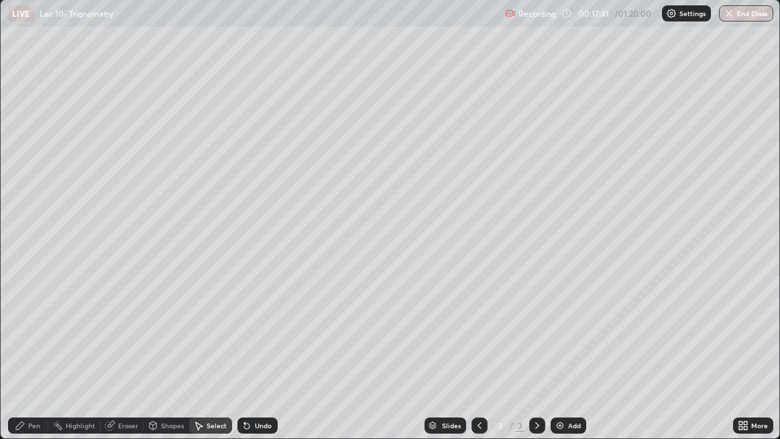
click at [257, 355] on div "Undo" at bounding box center [263, 425] width 17 height 7
click at [256, 355] on div "Undo" at bounding box center [263, 425] width 17 height 7
click at [255, 355] on div "Undo" at bounding box center [263, 425] width 17 height 7
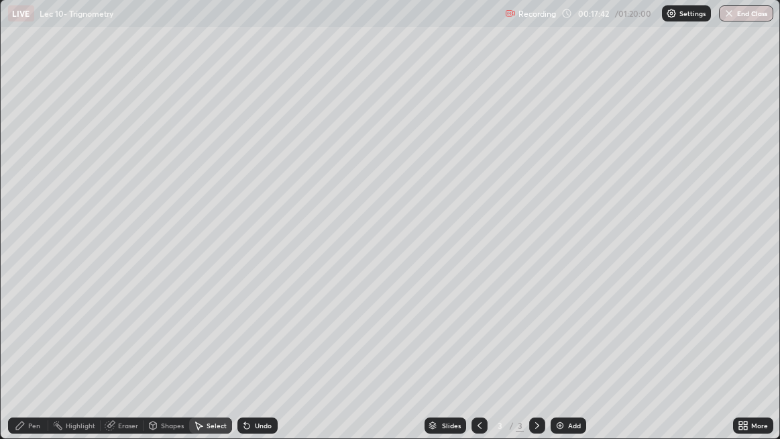
click at [259, 355] on div "Undo" at bounding box center [257, 425] width 40 height 16
click at [260, 355] on div "Undo" at bounding box center [263, 425] width 17 height 7
click at [262, 355] on div "Undo" at bounding box center [263, 425] width 17 height 7
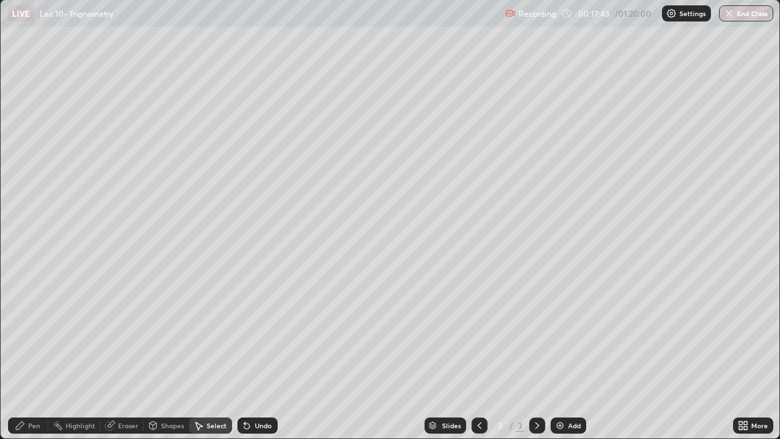
click at [262, 355] on div "Undo" at bounding box center [263, 425] width 17 height 7
click at [260, 355] on div "Undo" at bounding box center [263, 425] width 17 height 7
click at [261, 355] on div "Undo" at bounding box center [263, 425] width 17 height 7
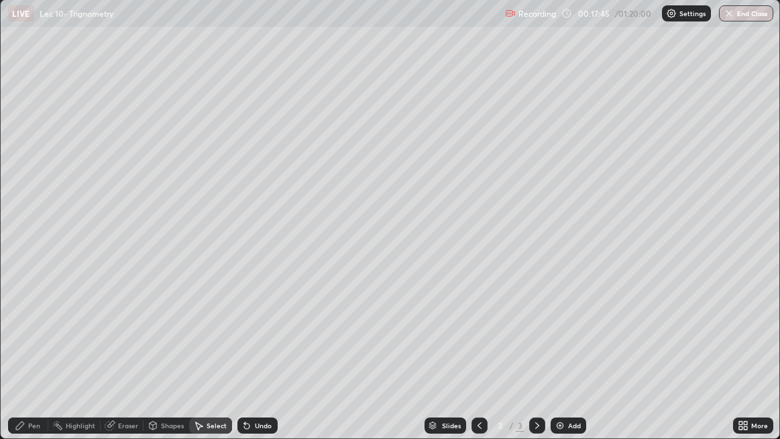
click at [259, 355] on div "Undo" at bounding box center [263, 425] width 17 height 7
click at [256, 355] on div "Undo" at bounding box center [263, 425] width 17 height 7
click at [255, 355] on div "Undo" at bounding box center [263, 425] width 17 height 7
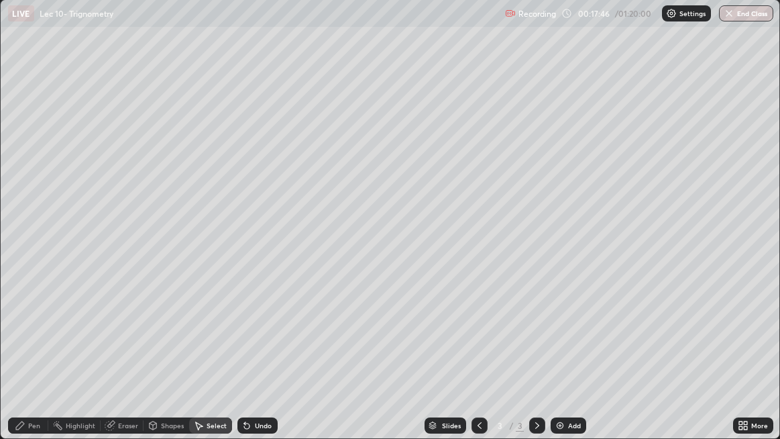
click at [253, 355] on div "Undo" at bounding box center [257, 425] width 40 height 16
click at [255, 355] on div "Undo" at bounding box center [263, 425] width 17 height 7
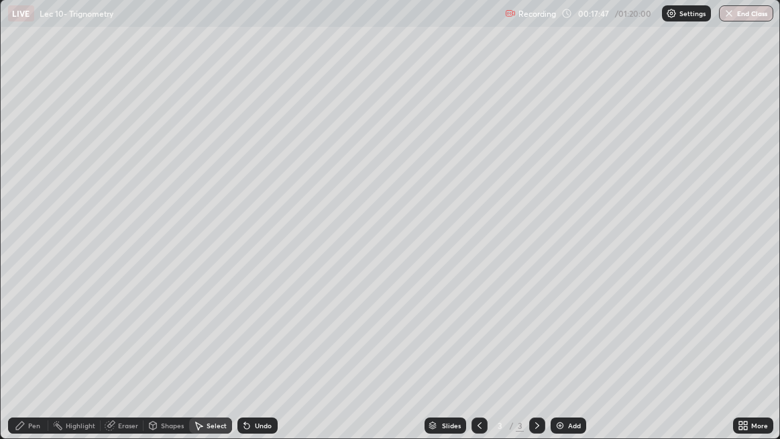
click at [255, 355] on div "Undo" at bounding box center [263, 425] width 17 height 7
click at [256, 355] on div "Undo" at bounding box center [263, 425] width 17 height 7
click at [257, 355] on div "Undo" at bounding box center [263, 425] width 17 height 7
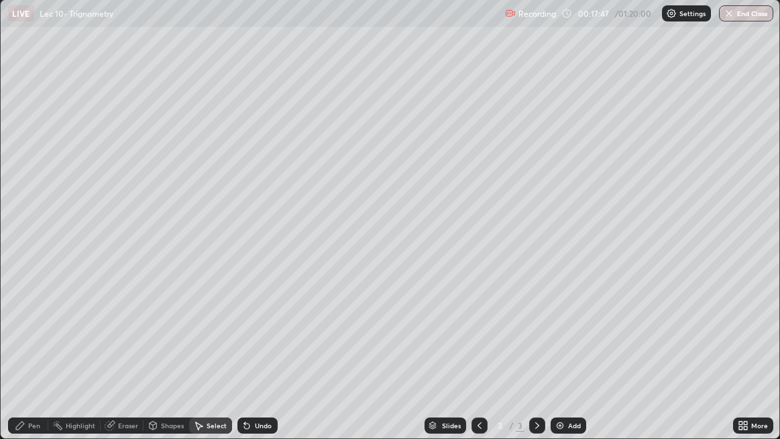
click at [257, 355] on div "Undo" at bounding box center [263, 425] width 17 height 7
click at [260, 355] on div "Undo" at bounding box center [263, 425] width 17 height 7
click at [265, 355] on div "Undo" at bounding box center [263, 425] width 17 height 7
click at [269, 355] on div "Undo" at bounding box center [263, 425] width 17 height 7
click at [210, 355] on div "Select" at bounding box center [210, 425] width 43 height 16
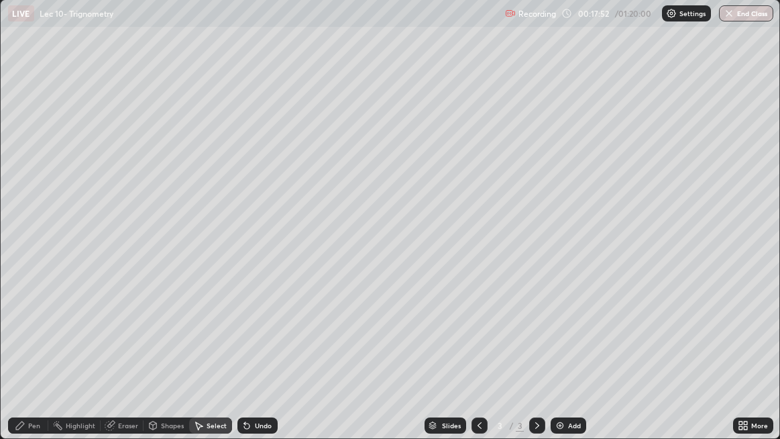
click at [221, 355] on div "Select" at bounding box center [217, 425] width 20 height 7
click at [211, 355] on div "Select" at bounding box center [217, 425] width 20 height 7
click at [209, 355] on div "Select" at bounding box center [210, 425] width 43 height 16
click at [606, 203] on div "0 ° Undo Copy Duplicate Duplicate to new slide Delete" at bounding box center [390, 219] width 779 height 438
click at [606, 199] on div "0 ° Undo Copy Duplicate Duplicate to new slide Delete" at bounding box center [390, 219] width 779 height 438
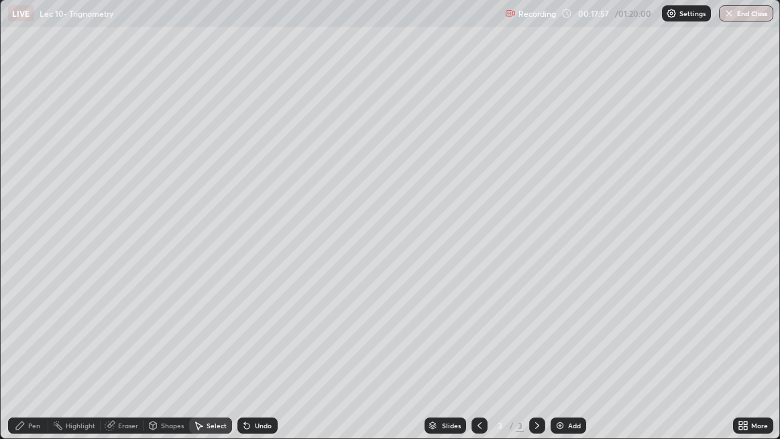
click at [592, 192] on div "0 ° Undo Copy Duplicate Duplicate to new slide Delete" at bounding box center [390, 219] width 779 height 438
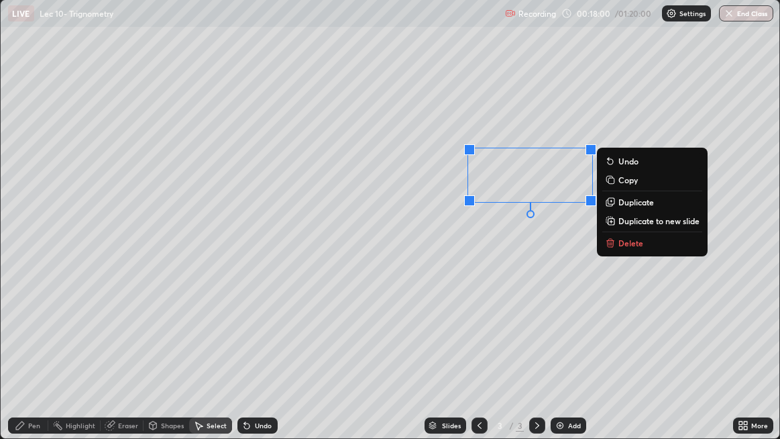
click at [623, 241] on p "Delete" at bounding box center [630, 242] width 25 height 11
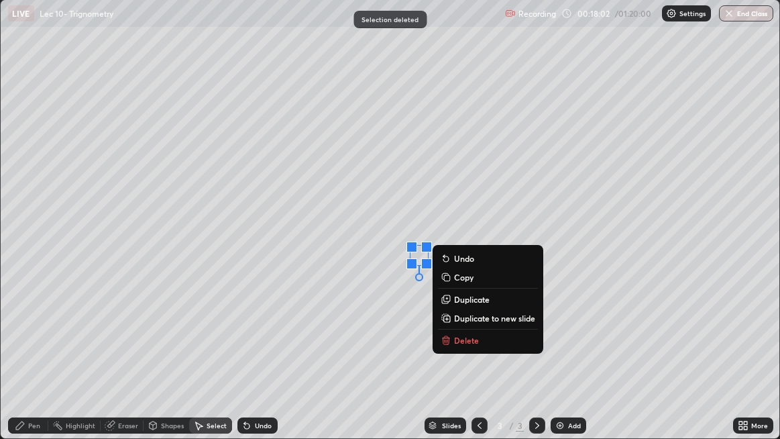
click at [475, 341] on p "Delete" at bounding box center [466, 340] width 25 height 11
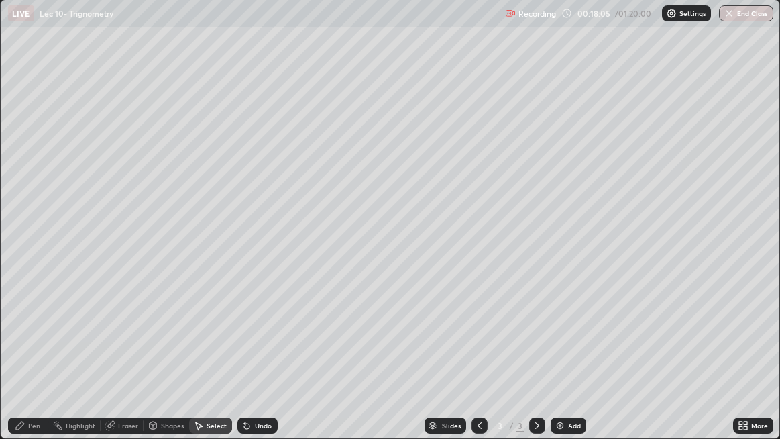
click at [19, 355] on icon at bounding box center [20, 425] width 11 height 11
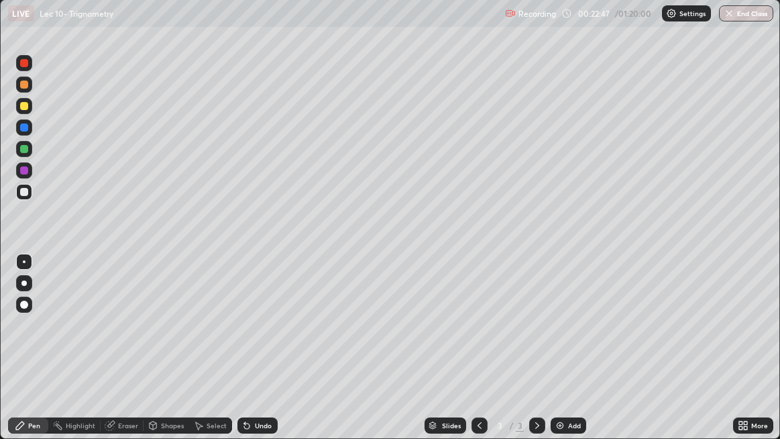
click at [219, 355] on div "Select" at bounding box center [217, 425] width 20 height 7
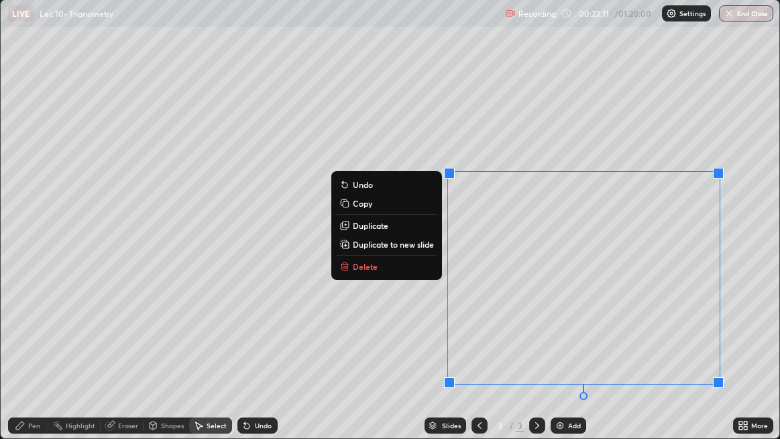
click at [416, 268] on button "Delete" at bounding box center [387, 266] width 100 height 16
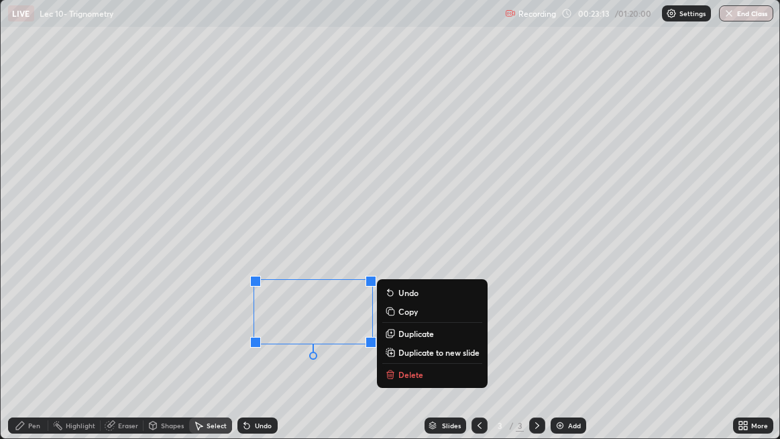
click at [410, 355] on p "Delete" at bounding box center [410, 374] width 25 height 11
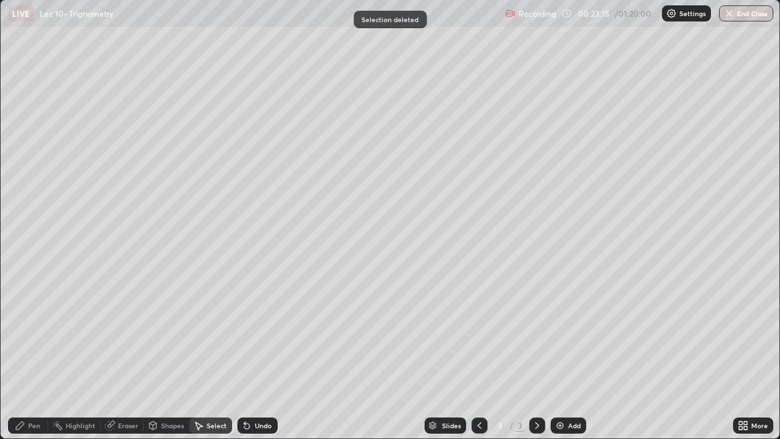
click at [127, 355] on div "Eraser" at bounding box center [128, 425] width 20 height 7
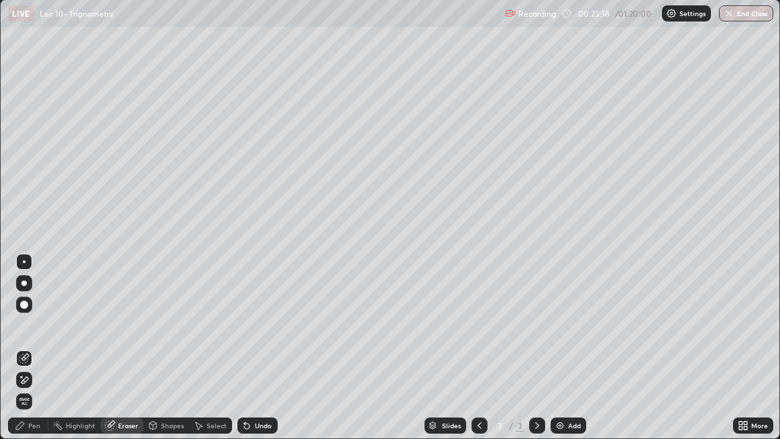
click at [34, 355] on div "Pen" at bounding box center [28, 425] width 40 height 16
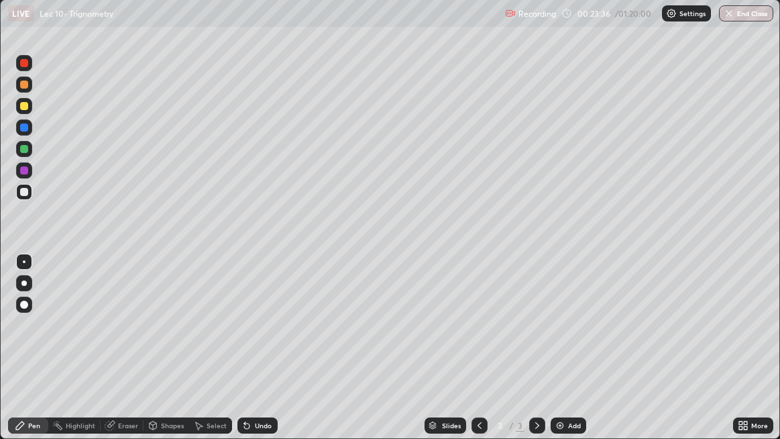
click at [267, 355] on div "Undo" at bounding box center [263, 425] width 17 height 7
click at [268, 355] on div "Undo" at bounding box center [257, 425] width 40 height 16
click at [272, 355] on div "Undo" at bounding box center [257, 425] width 40 height 16
click at [275, 355] on div "Undo" at bounding box center [257, 425] width 40 height 16
click at [268, 355] on div "Undo" at bounding box center [263, 425] width 17 height 7
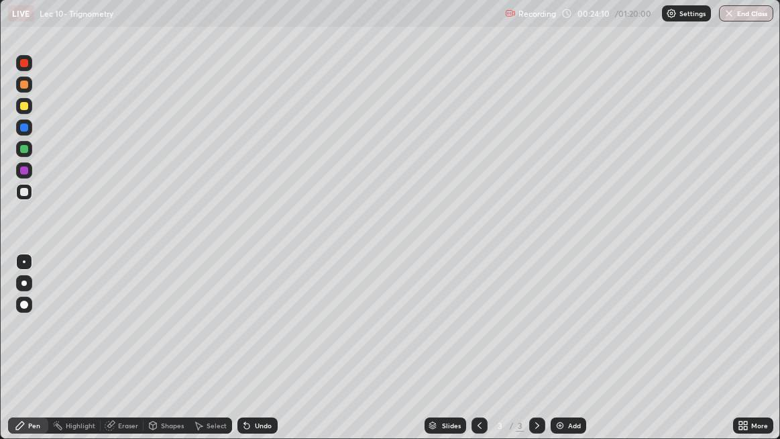
click at [268, 355] on div "Undo" at bounding box center [263, 425] width 17 height 7
click at [266, 355] on div "Undo" at bounding box center [257, 425] width 40 height 16
click at [268, 355] on div "Undo" at bounding box center [257, 425] width 40 height 16
click at [209, 355] on div "Select" at bounding box center [217, 425] width 20 height 7
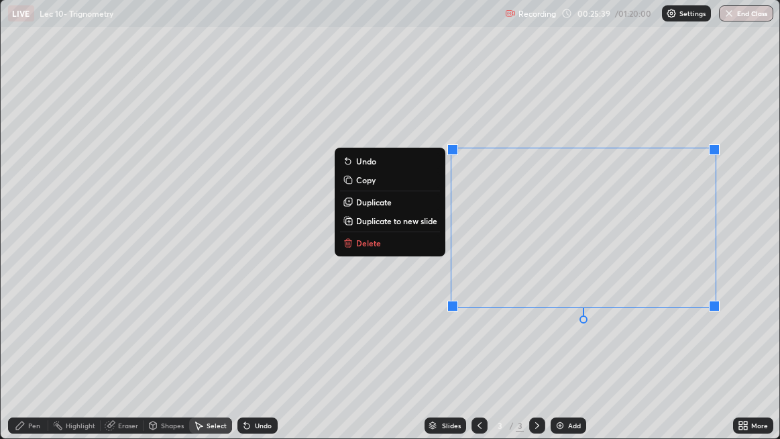
click at [382, 241] on button "Delete" at bounding box center [390, 243] width 100 height 16
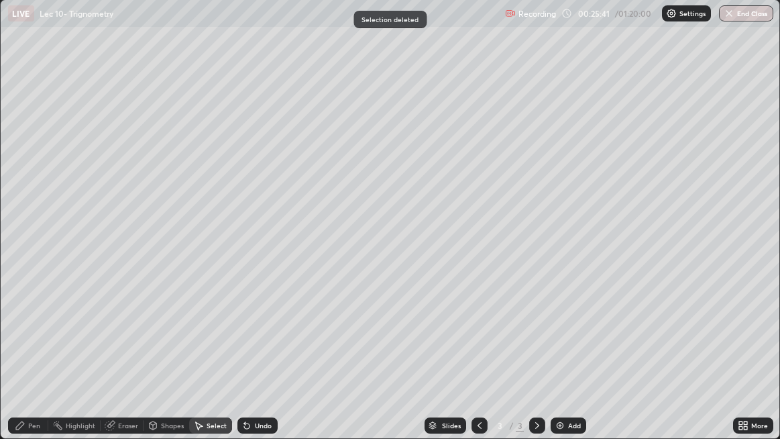
click at [38, 355] on div "Pen" at bounding box center [34, 425] width 12 height 7
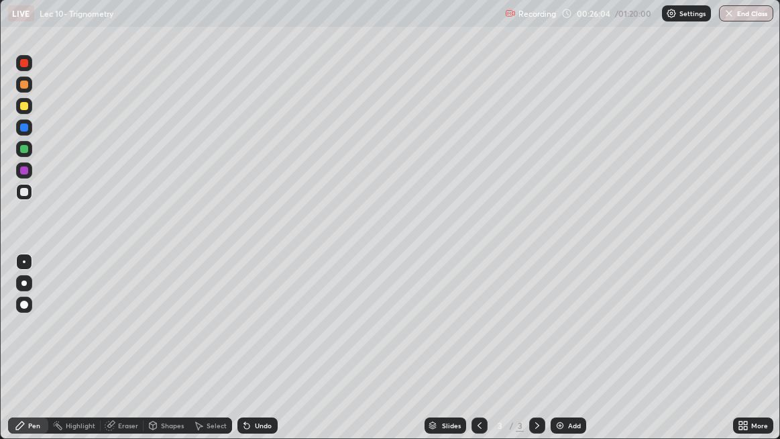
click at [257, 355] on div "Undo" at bounding box center [263, 425] width 17 height 7
click at [257, 355] on div "Undo" at bounding box center [257, 425] width 40 height 16
click at [121, 355] on div "Eraser" at bounding box center [128, 425] width 20 height 7
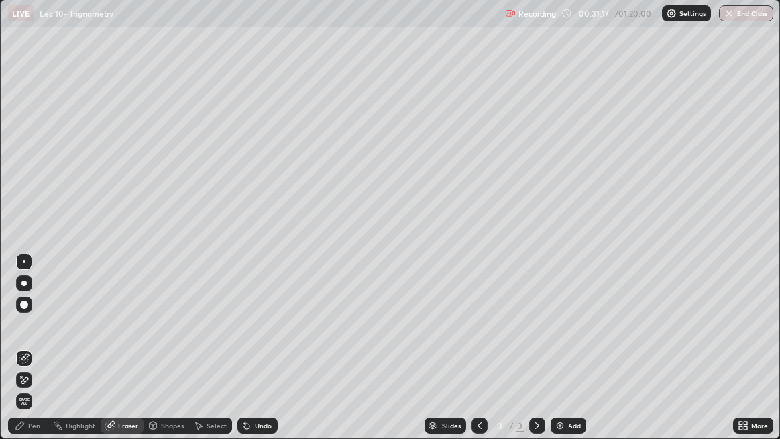
click at [29, 355] on div "Pen" at bounding box center [34, 425] width 12 height 7
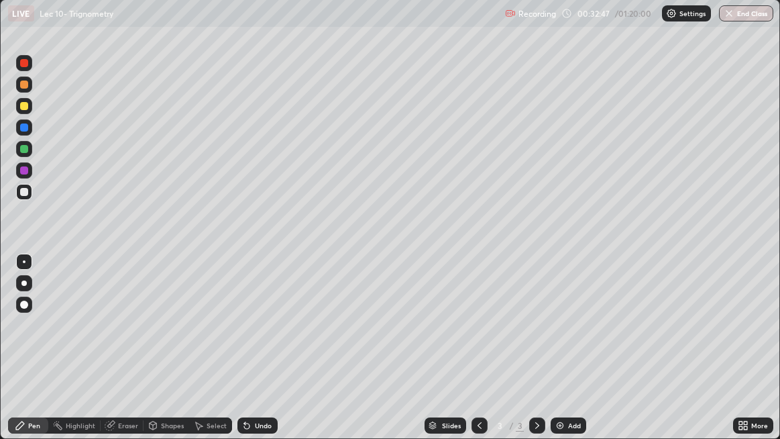
click at [257, 355] on div "Undo" at bounding box center [263, 425] width 17 height 7
click at [260, 355] on div "Undo" at bounding box center [263, 425] width 17 height 7
click at [569, 355] on div "Add" at bounding box center [574, 425] width 13 height 7
click at [127, 355] on div "Eraser" at bounding box center [128, 425] width 20 height 7
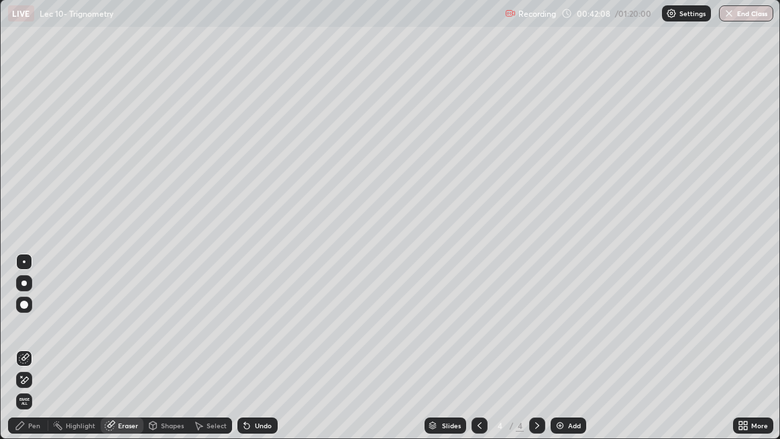
click at [36, 355] on div "Pen" at bounding box center [34, 425] width 12 height 7
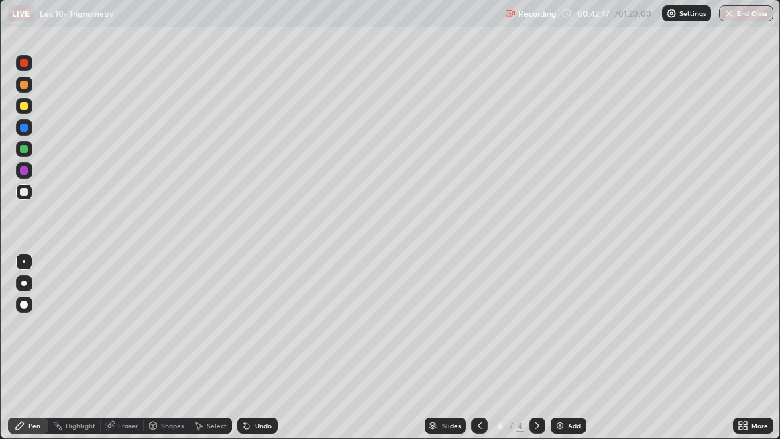
click at [266, 355] on div "Undo" at bounding box center [263, 425] width 17 height 7
click at [255, 355] on div "Undo" at bounding box center [263, 425] width 17 height 7
click at [257, 355] on div "Undo" at bounding box center [263, 425] width 17 height 7
click at [258, 355] on div "Undo" at bounding box center [263, 425] width 17 height 7
click at [255, 355] on div "Undo" at bounding box center [257, 425] width 40 height 16
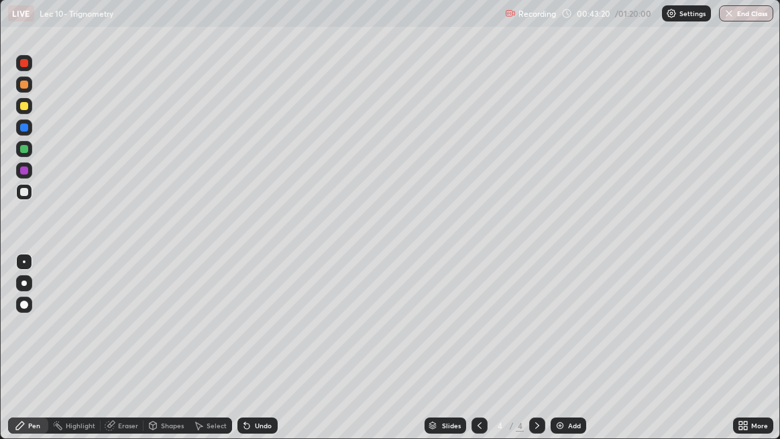
click at [255, 355] on div "Undo" at bounding box center [257, 425] width 40 height 16
click at [256, 355] on div "Undo" at bounding box center [255, 425] width 46 height 27
click at [257, 355] on div "Undo" at bounding box center [255, 425] width 46 height 27
click at [253, 355] on div "Undo" at bounding box center [257, 425] width 40 height 16
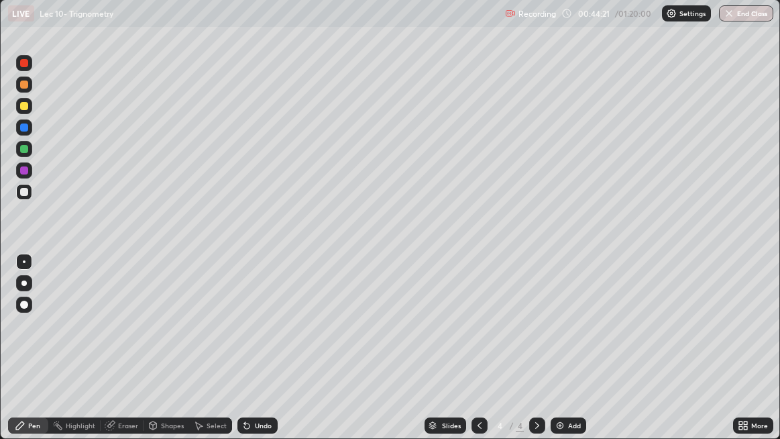
click at [254, 355] on div "Undo" at bounding box center [257, 425] width 40 height 16
click at [256, 355] on div "Undo" at bounding box center [257, 425] width 40 height 16
click at [255, 355] on div "Undo" at bounding box center [257, 425] width 40 height 16
click at [254, 355] on div "Undo" at bounding box center [257, 425] width 40 height 16
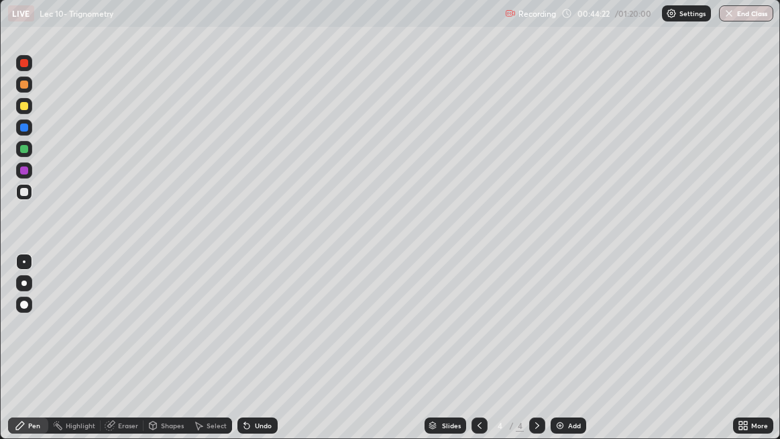
click at [252, 355] on div "Undo" at bounding box center [257, 425] width 40 height 16
click at [569, 355] on div "Add" at bounding box center [574, 425] width 13 height 7
click at [264, 355] on div "Undo" at bounding box center [263, 425] width 17 height 7
click at [265, 355] on div "Undo" at bounding box center [263, 425] width 17 height 7
click at [268, 355] on div "Undo" at bounding box center [257, 425] width 40 height 16
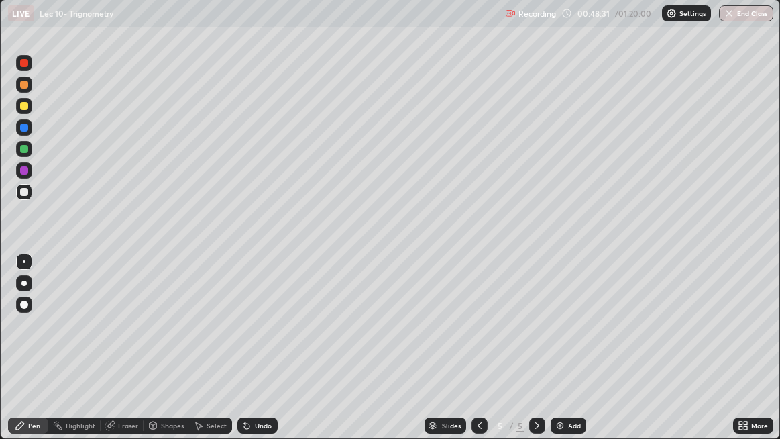
click at [125, 355] on div "Eraser" at bounding box center [128, 425] width 20 height 7
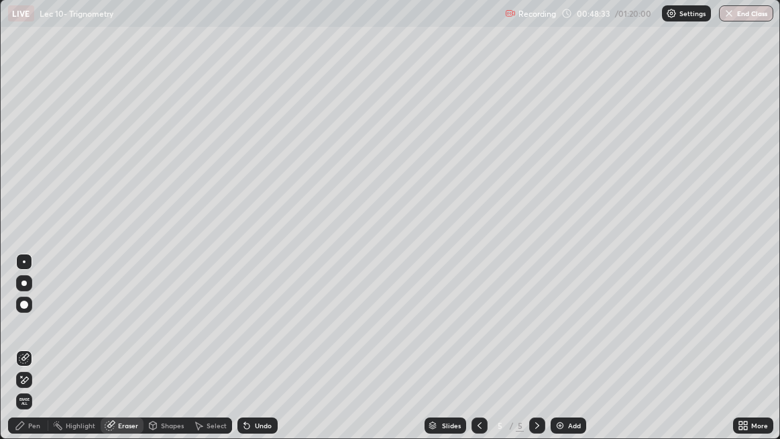
click at [35, 355] on div "Pen" at bounding box center [34, 425] width 12 height 7
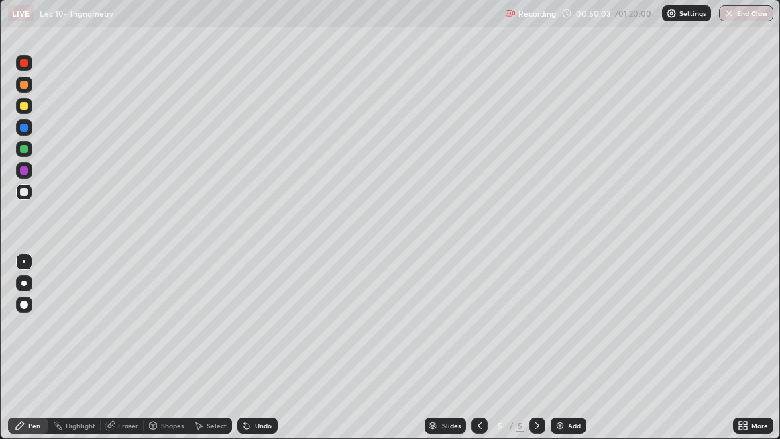
click at [259, 355] on div "Undo" at bounding box center [263, 425] width 17 height 7
click at [260, 355] on div "Undo" at bounding box center [263, 425] width 17 height 7
click at [262, 355] on div "Undo" at bounding box center [263, 425] width 17 height 7
click at [264, 355] on div "Undo" at bounding box center [263, 425] width 17 height 7
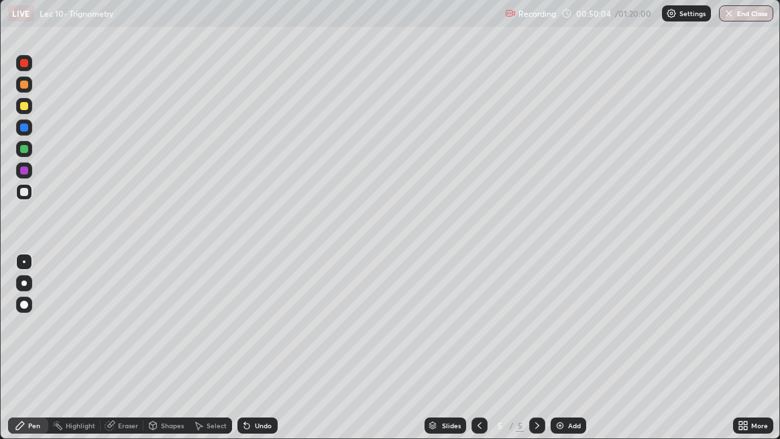
click at [262, 355] on div "Undo" at bounding box center [257, 425] width 40 height 16
click at [121, 355] on div "Eraser" at bounding box center [128, 425] width 20 height 7
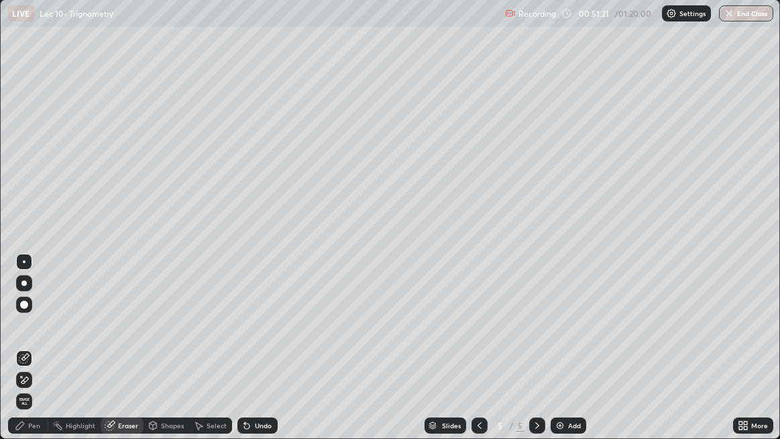
click at [36, 355] on div "Pen" at bounding box center [34, 425] width 12 height 7
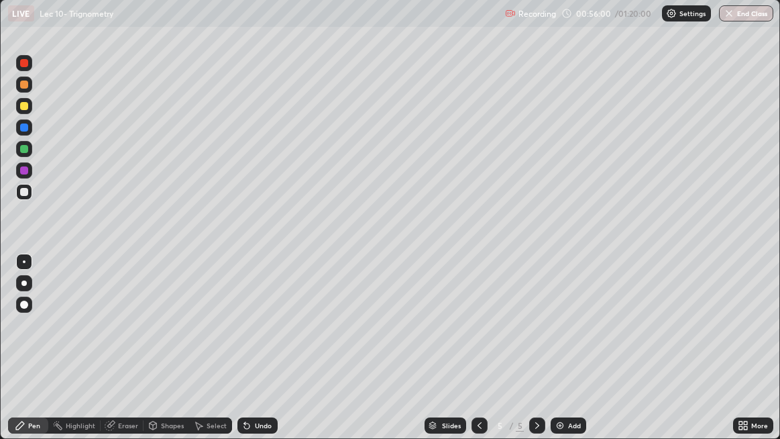
click at [563, 355] on img at bounding box center [560, 425] width 11 height 11
click at [256, 355] on div "Undo" at bounding box center [263, 425] width 17 height 7
click at [556, 355] on img at bounding box center [560, 425] width 11 height 11
click at [264, 355] on div "Undo" at bounding box center [263, 425] width 17 height 7
click at [561, 355] on img at bounding box center [560, 425] width 11 height 11
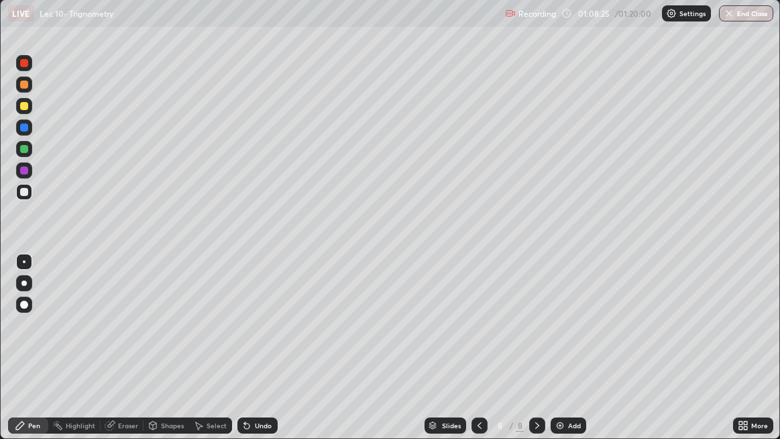
click at [478, 355] on icon at bounding box center [479, 425] width 11 height 11
click at [538, 355] on icon at bounding box center [537, 425] width 11 height 11
click at [479, 355] on icon at bounding box center [479, 425] width 11 height 11
click at [542, 355] on div at bounding box center [537, 425] width 16 height 16
click at [478, 355] on icon at bounding box center [479, 425] width 11 height 11
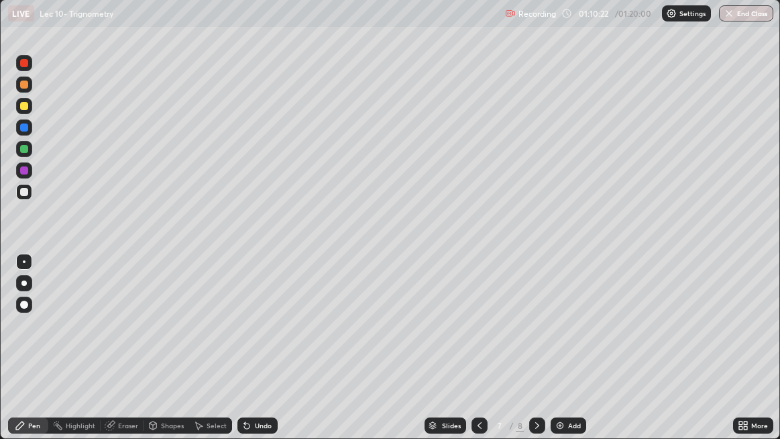
click at [540, 355] on icon at bounding box center [537, 425] width 11 height 11
click at [667, 355] on div "Slides 8 / 8 Add" at bounding box center [506, 425] width 456 height 27
click at [668, 355] on div "Slides 8 / 8 Add" at bounding box center [506, 425] width 456 height 27
click at [577, 355] on div "Add" at bounding box center [569, 425] width 36 height 16
click at [476, 355] on icon at bounding box center [479, 425] width 11 height 11
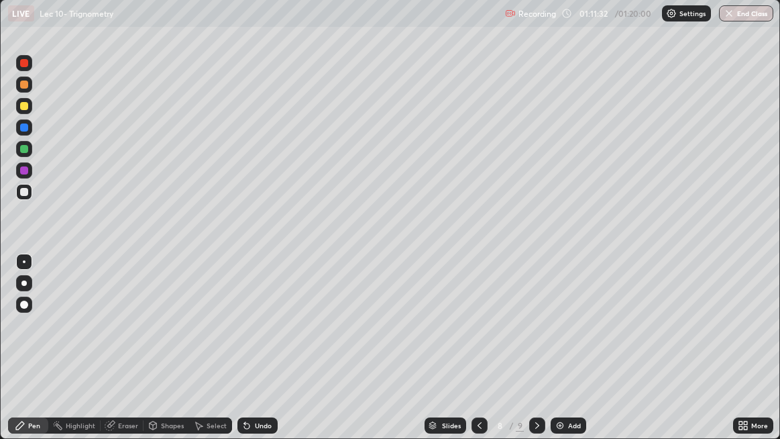
click at [477, 355] on icon at bounding box center [479, 425] width 11 height 11
click at [738, 15] on button "End Class" at bounding box center [746, 13] width 54 height 16
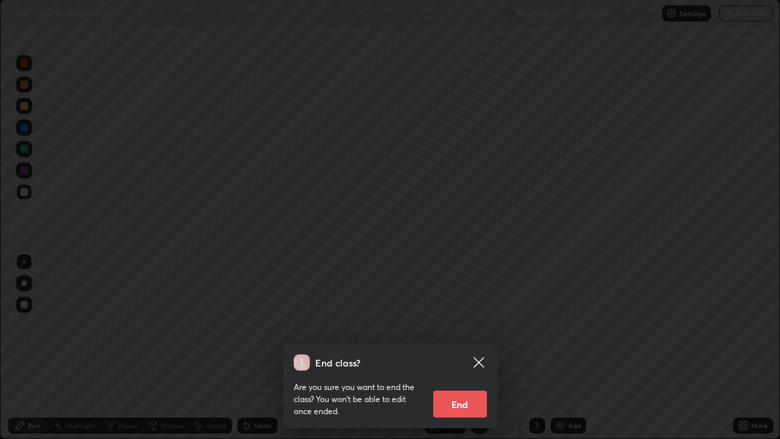
click at [448, 355] on button "End" at bounding box center [460, 403] width 54 height 27
